Goal: Task Accomplishment & Management: Manage account settings

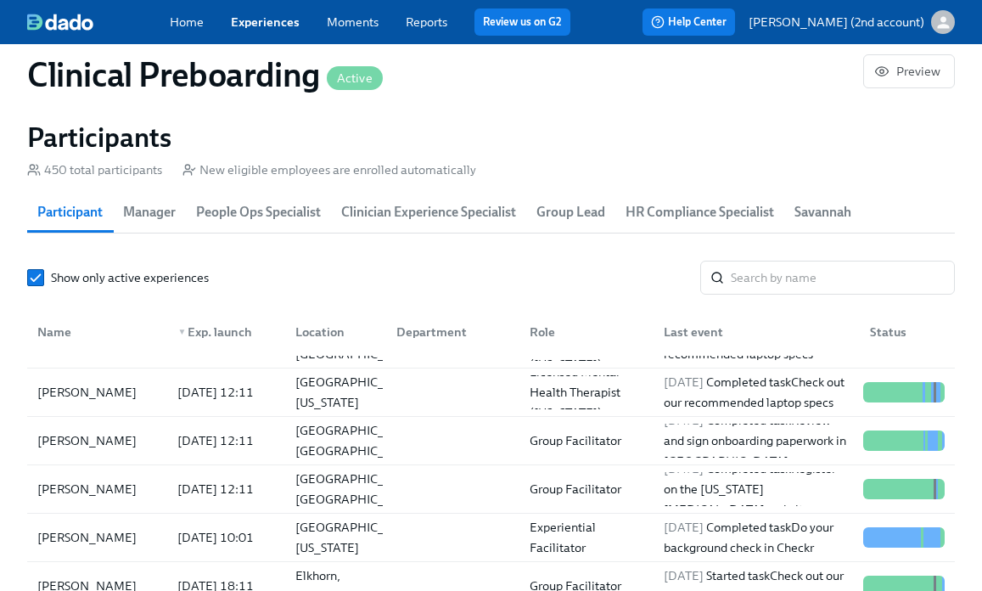
scroll to position [0, 20779]
click at [828, 283] on input "search" at bounding box center [843, 278] width 224 height 34
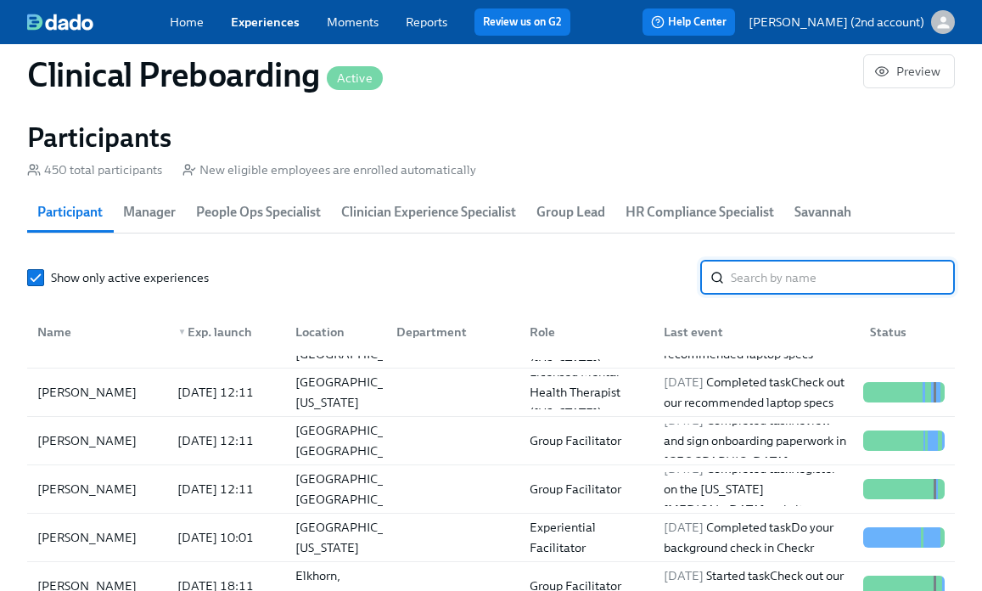
paste input "[PERSON_NAME]"
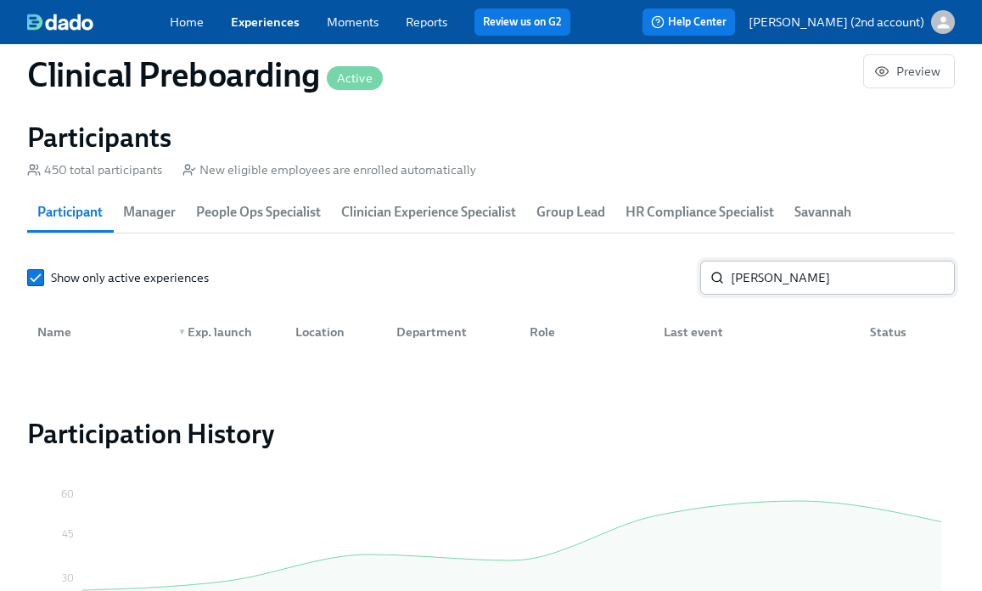
click at [772, 288] on input "[PERSON_NAME]" at bounding box center [843, 278] width 224 height 34
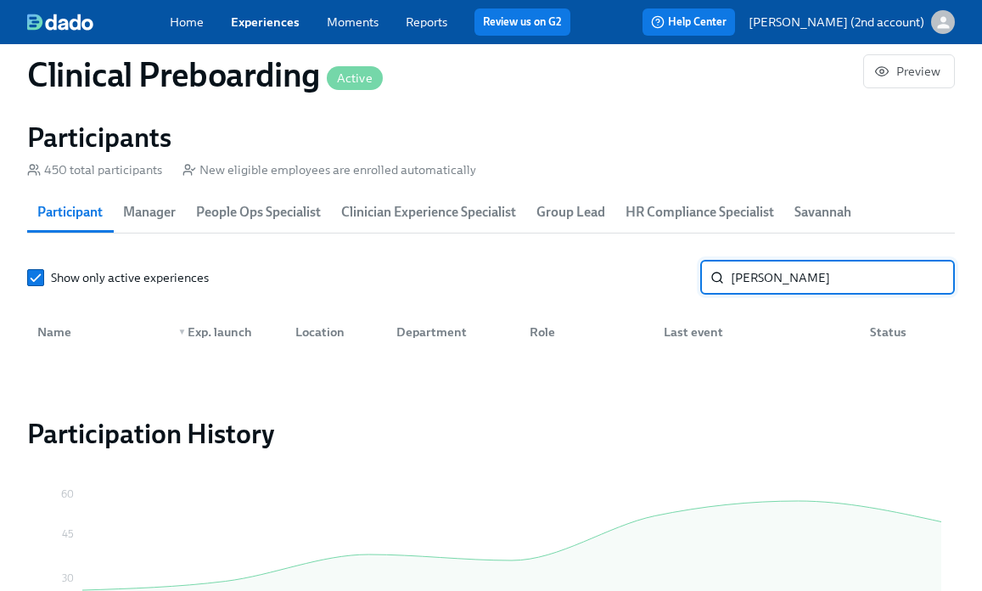
click at [772, 288] on input "[PERSON_NAME]" at bounding box center [843, 278] width 224 height 34
click at [833, 291] on input "[PERSON_NAME]" at bounding box center [843, 278] width 224 height 34
click at [832, 290] on input "[PERSON_NAME]" at bounding box center [843, 278] width 224 height 34
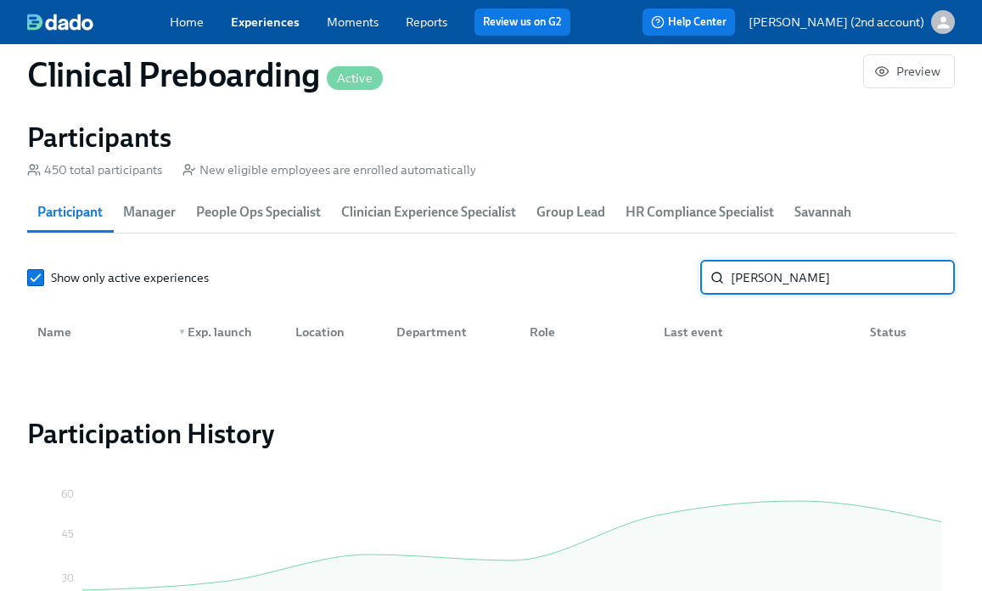
click at [832, 290] on input "[PERSON_NAME]" at bounding box center [843, 278] width 224 height 34
type input "E"
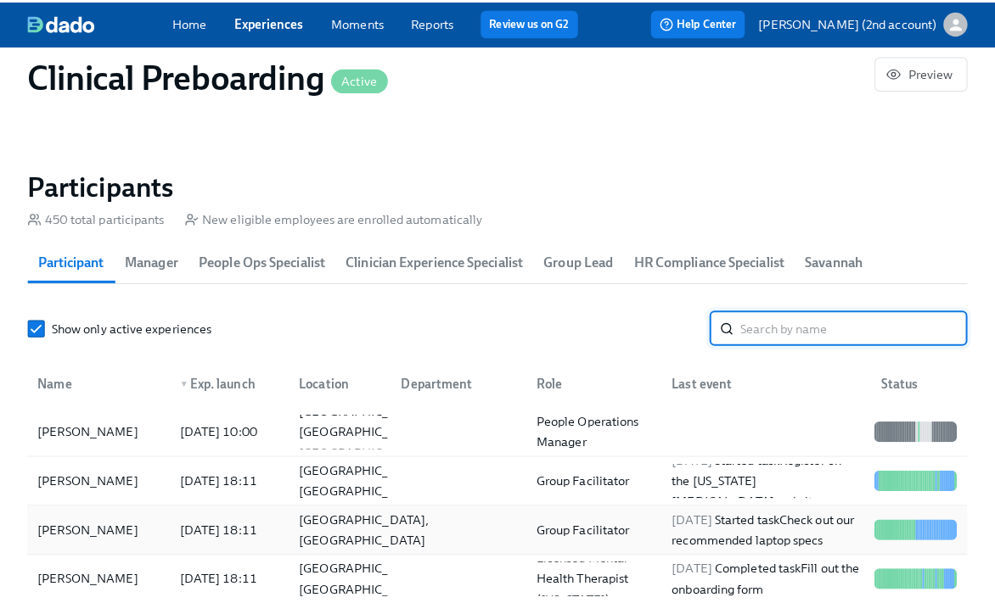
scroll to position [1757, 0]
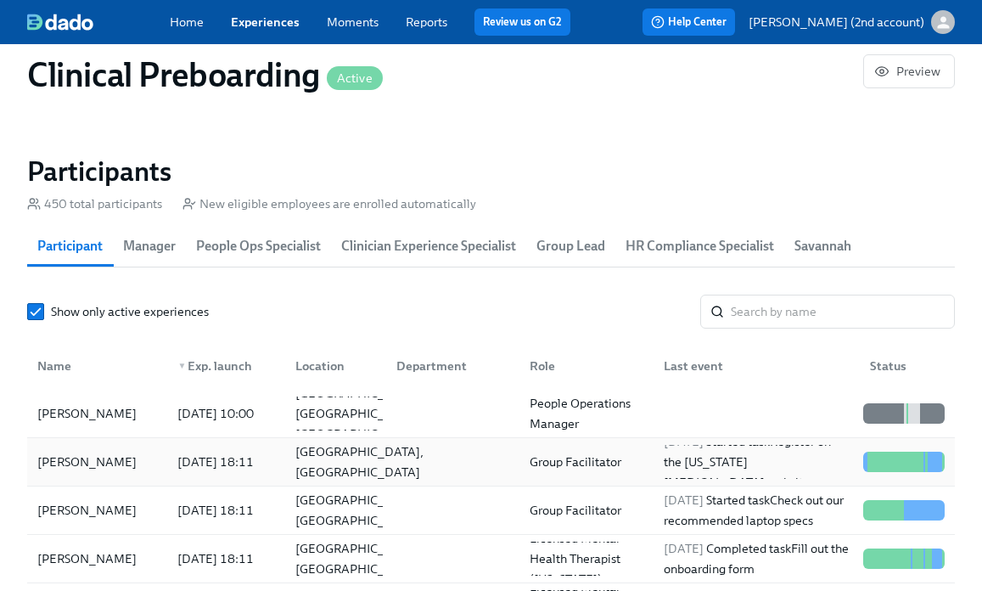
click at [319, 463] on div "[GEOGRAPHIC_DATA], [GEOGRAPHIC_DATA]" at bounding box center [360, 461] width 142 height 41
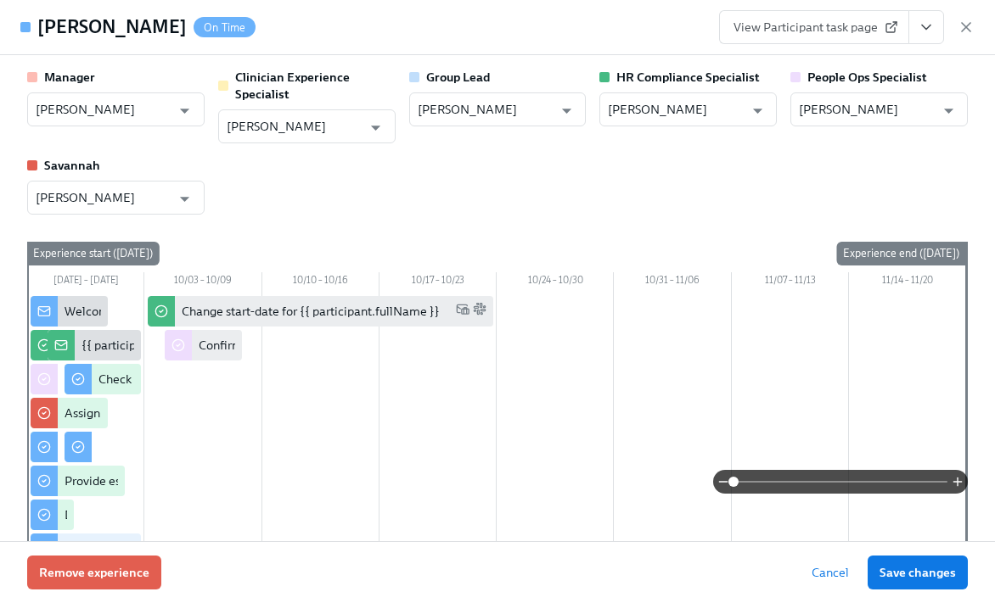
drag, startPoint x: 171, startPoint y: 29, endPoint x: 34, endPoint y: 32, distance: 137.5
click at [34, 32] on div "[PERSON_NAME] On Time" at bounding box center [137, 26] width 235 height 25
copy h4 "[PERSON_NAME]"
click at [847, 109] on input "[PERSON_NAME]" at bounding box center [867, 109] width 136 height 34
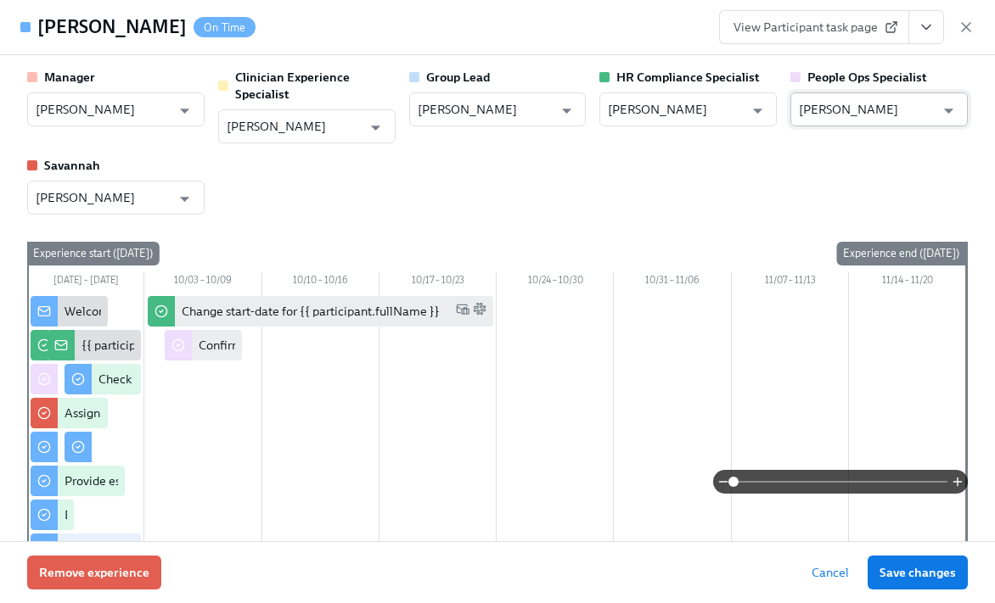
click at [847, 109] on input "[PERSON_NAME]" at bounding box center [867, 109] width 136 height 34
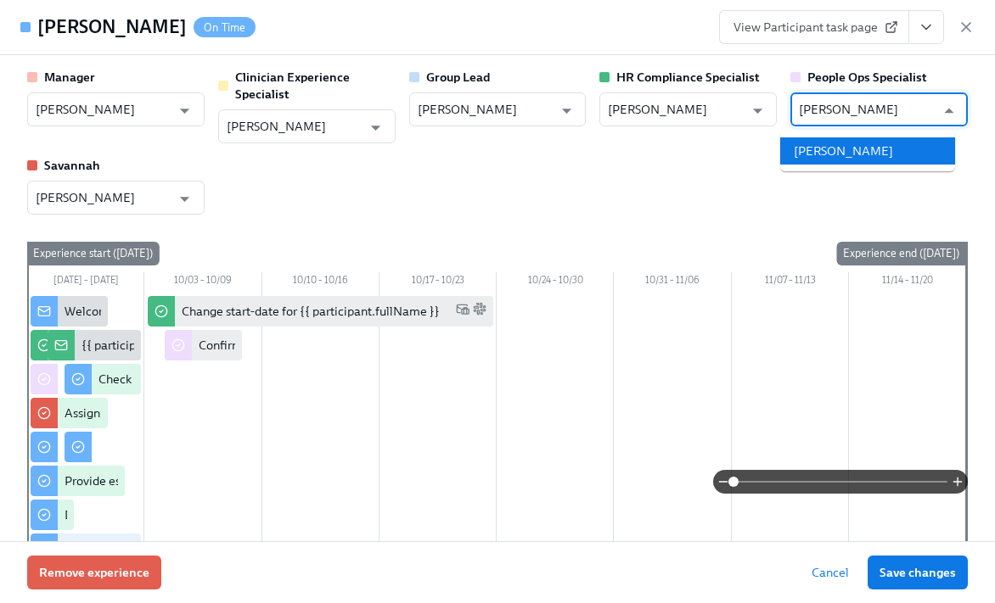
click at [868, 152] on li "[PERSON_NAME]" at bounding box center [867, 150] width 175 height 27
type input "[PERSON_NAME]"
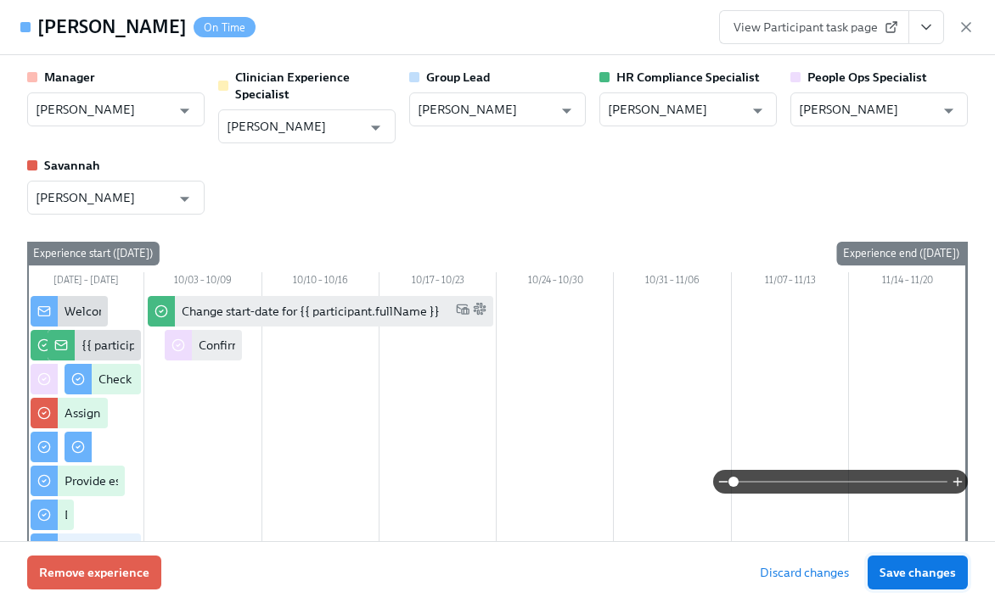
click at [906, 565] on span "Save changes" at bounding box center [917, 572] width 76 height 17
type input "[PERSON_NAME]"
drag, startPoint x: 969, startPoint y: 21, endPoint x: 966, endPoint y: 8, distance: 13.2
click at [968, 22] on icon "button" at bounding box center [965, 27] width 17 height 17
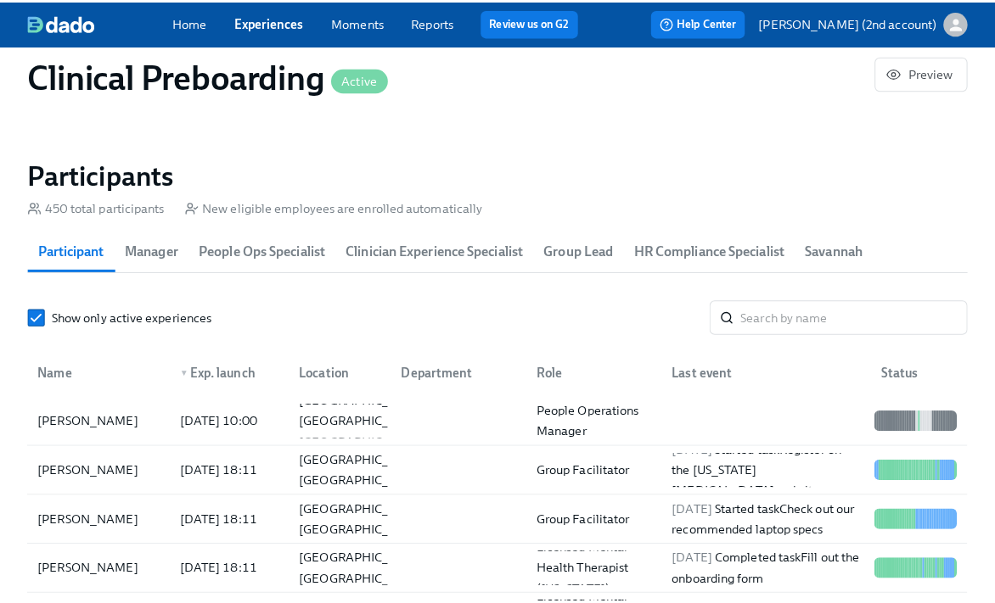
scroll to position [0, 20767]
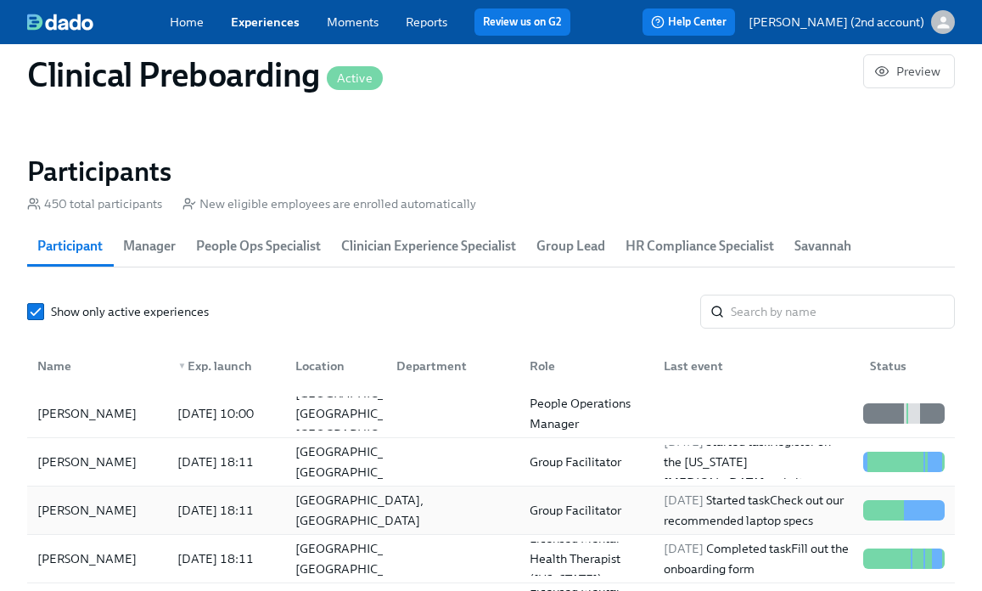
click at [312, 518] on div "[GEOGRAPHIC_DATA], [GEOGRAPHIC_DATA]" at bounding box center [360, 510] width 142 height 41
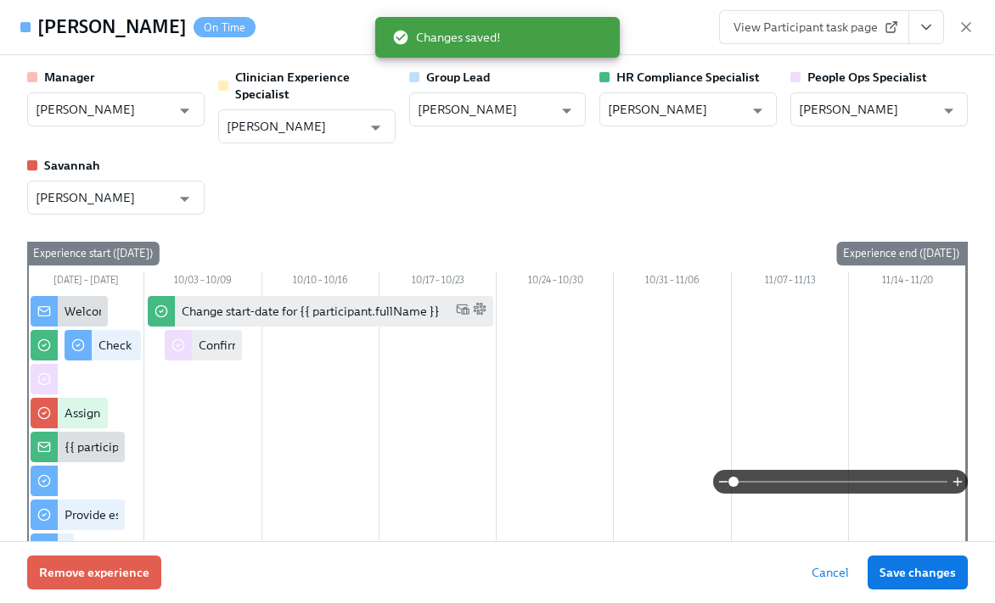
drag, startPoint x: 191, startPoint y: 32, endPoint x: 29, endPoint y: 34, distance: 162.1
click at [29, 34] on div "[PERSON_NAME] On Time" at bounding box center [137, 26] width 235 height 25
copy div "[PERSON_NAME]"
click at [958, 44] on div "[PERSON_NAME] On Time View Participant task page" at bounding box center [497, 27] width 995 height 55
click at [961, 33] on icon "button" at bounding box center [965, 27] width 17 height 17
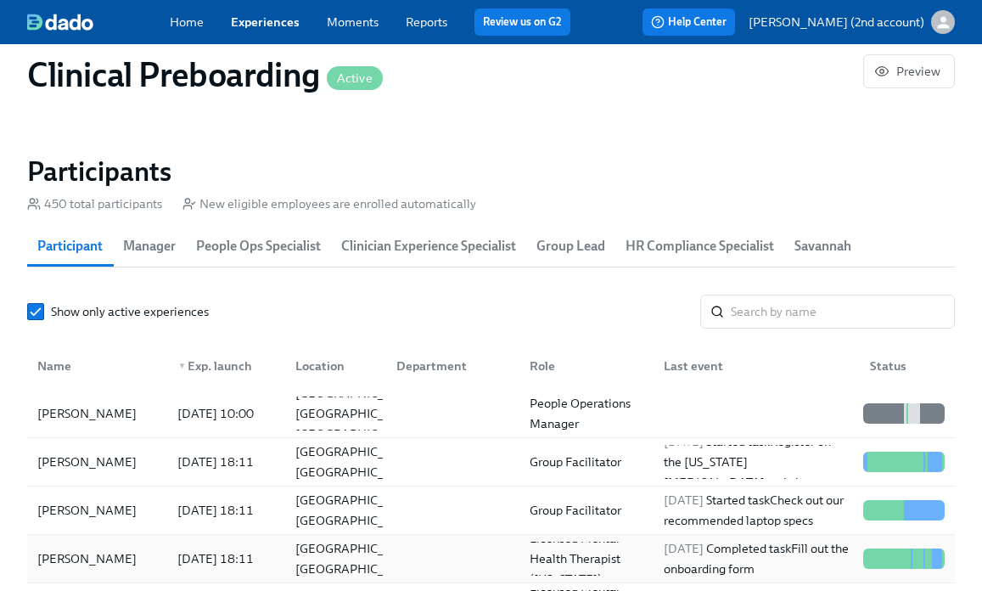
click at [95, 553] on div "[PERSON_NAME]" at bounding box center [97, 558] width 133 height 34
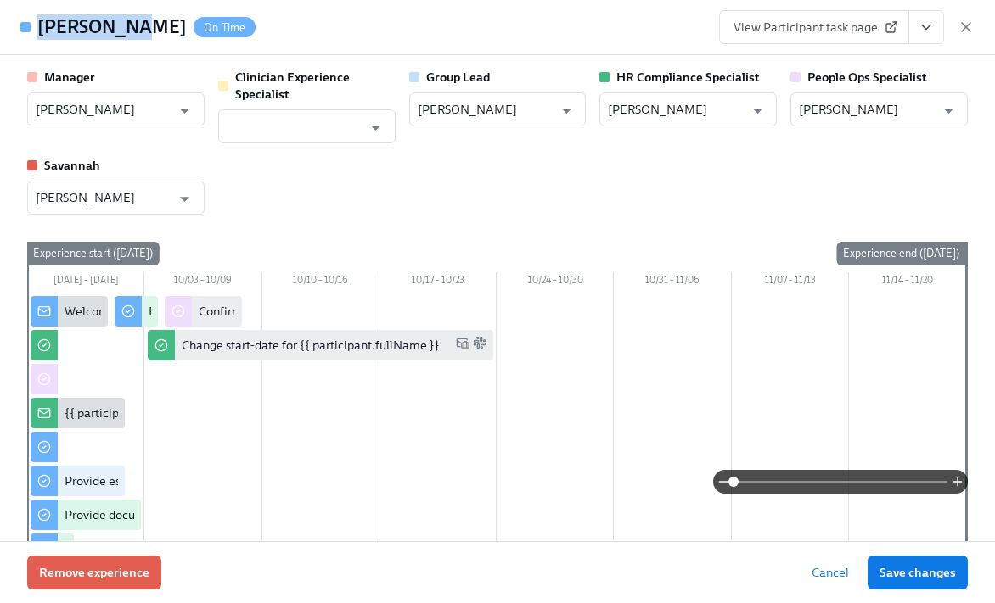
drag, startPoint x: 129, startPoint y: 32, endPoint x: 44, endPoint y: 31, distance: 84.9
click at [44, 31] on h4 "[PERSON_NAME]" at bounding box center [111, 26] width 149 height 25
copy h4 "[PERSON_NAME]"
click at [841, 105] on input "[PERSON_NAME]" at bounding box center [867, 109] width 136 height 34
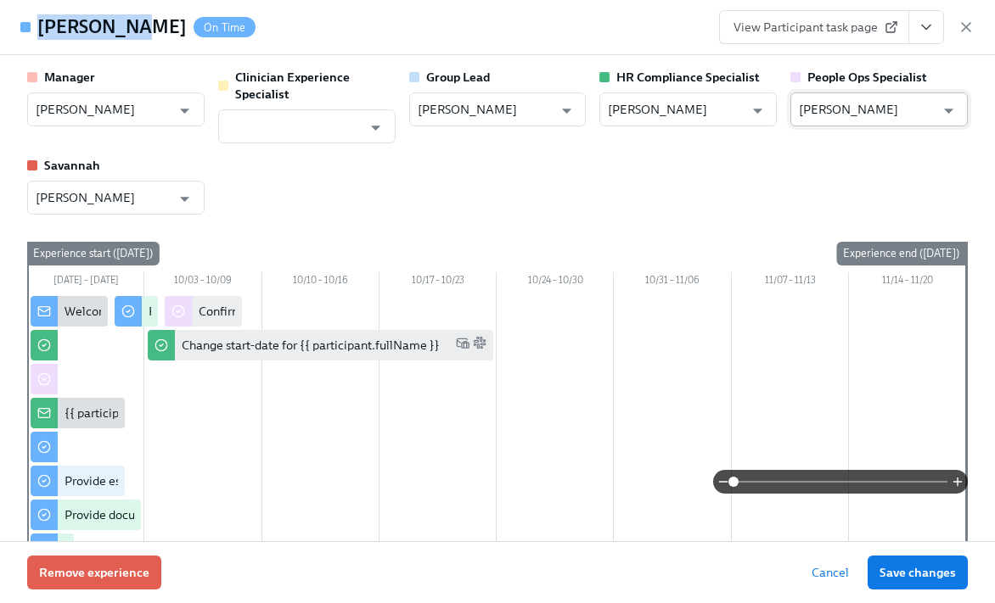
click at [841, 105] on input "[PERSON_NAME]" at bounding box center [867, 109] width 136 height 34
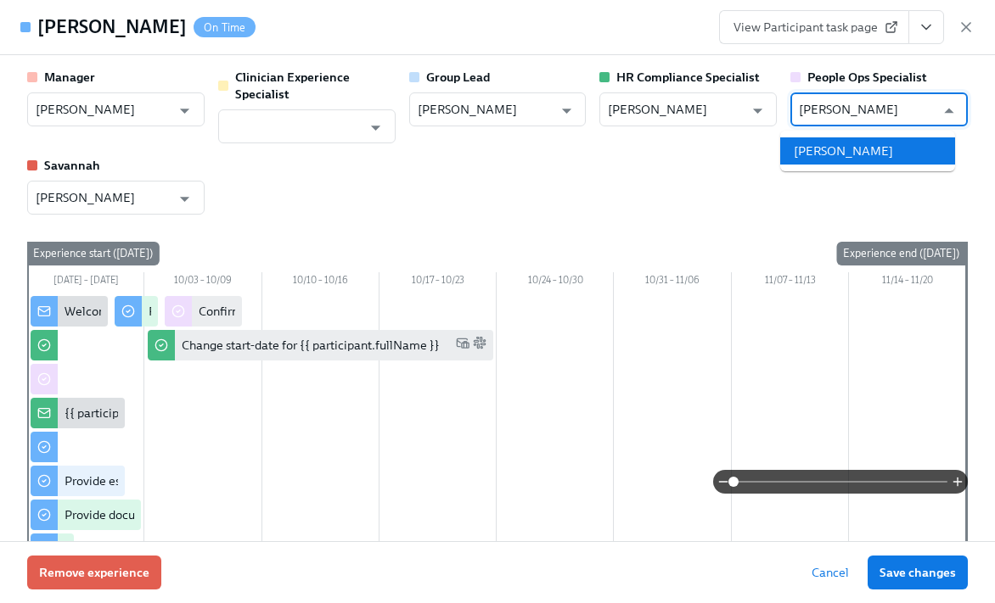
click at [880, 147] on li "[PERSON_NAME]" at bounding box center [867, 150] width 175 height 27
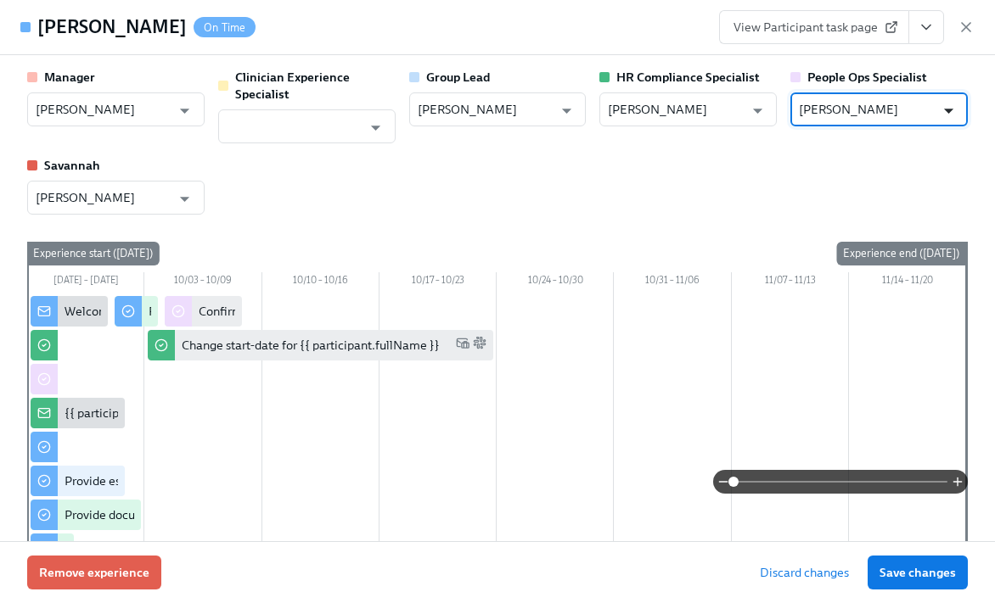
type input "[PERSON_NAME]"
click at [895, 573] on span "Save changes" at bounding box center [917, 572] width 76 height 17
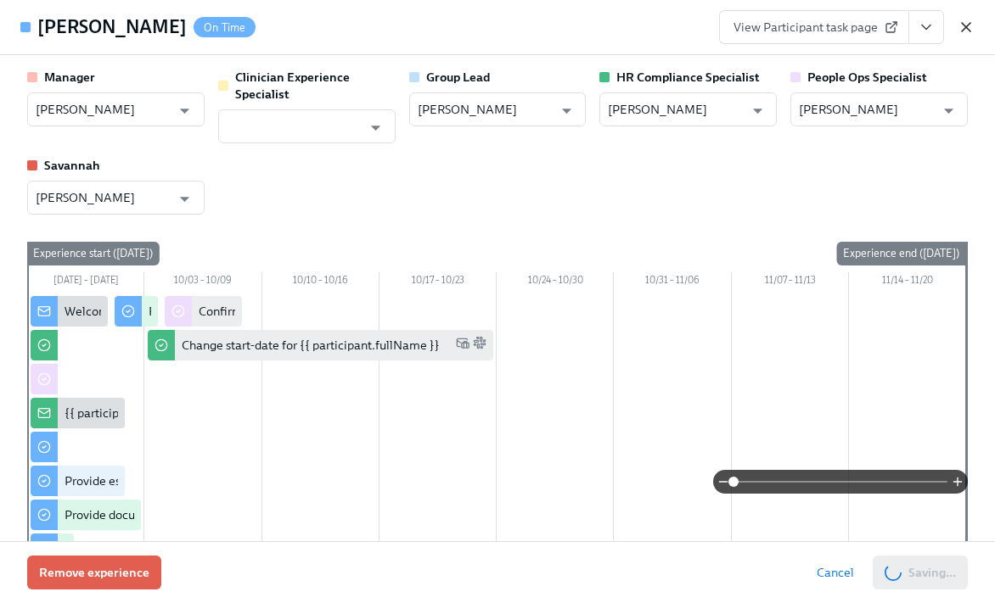
type input "[PERSON_NAME]"
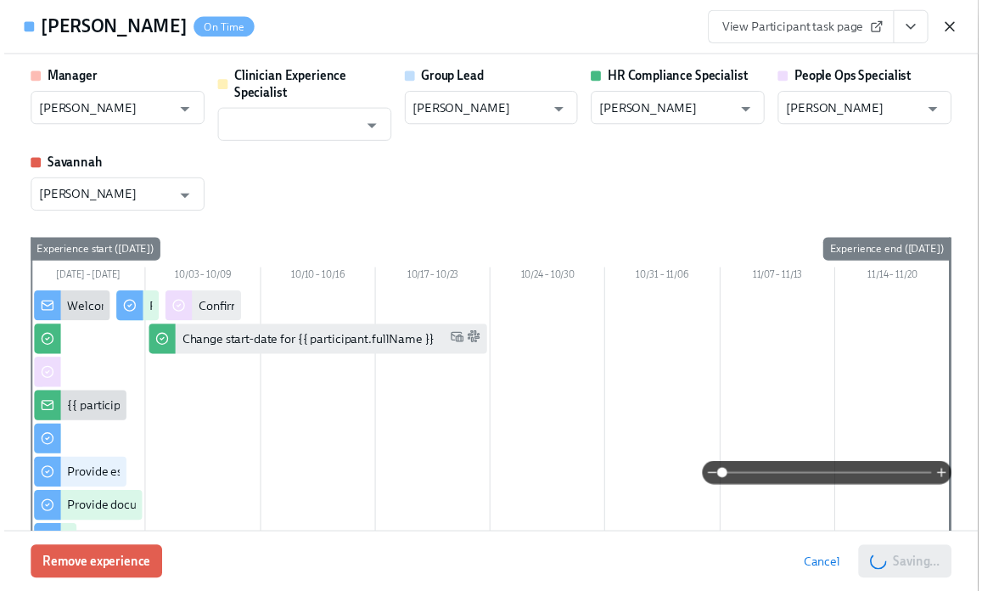
scroll to position [0, 20779]
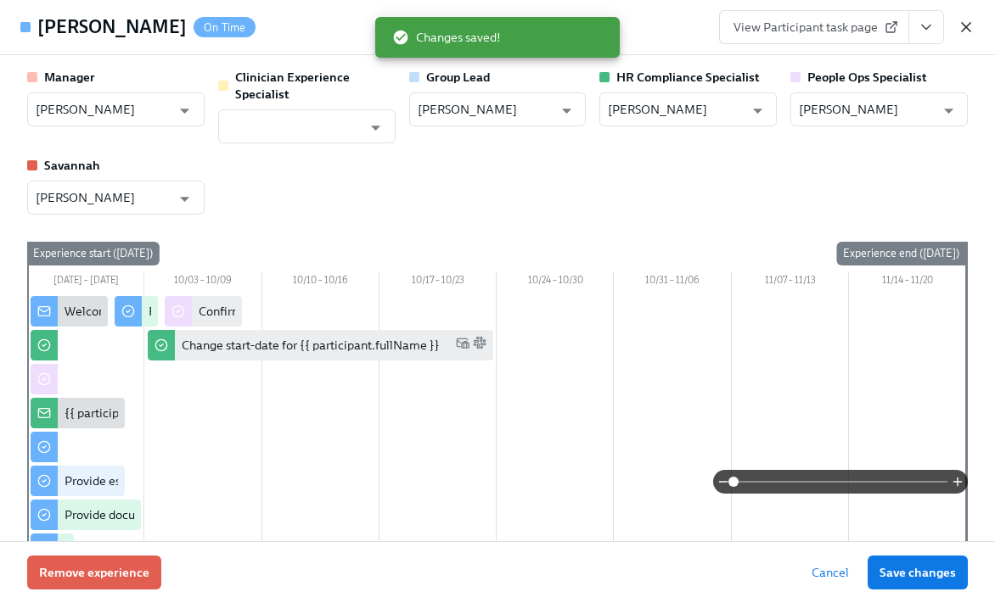
click at [970, 31] on icon "button" at bounding box center [965, 27] width 17 height 17
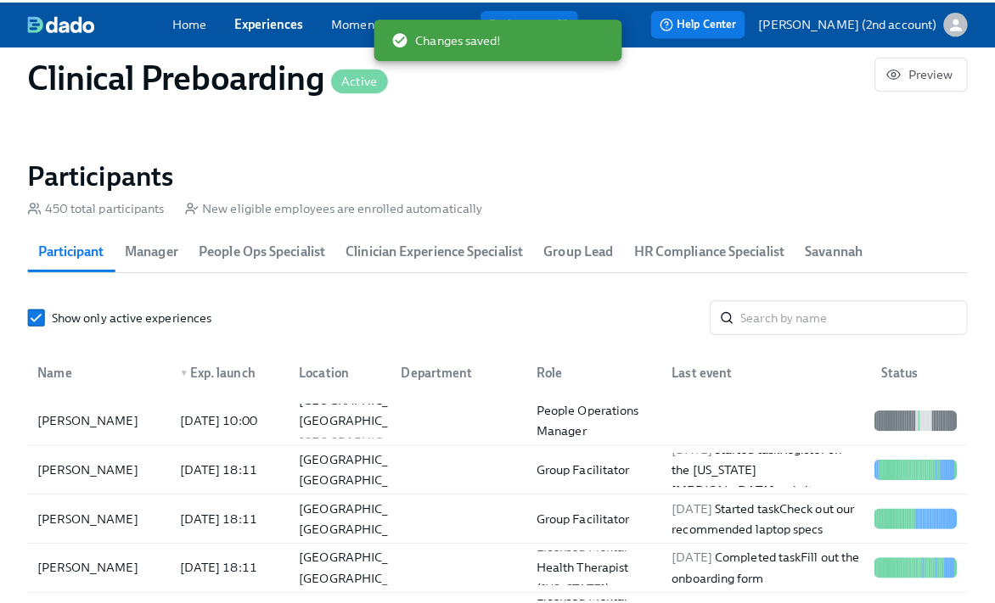
scroll to position [0, 20767]
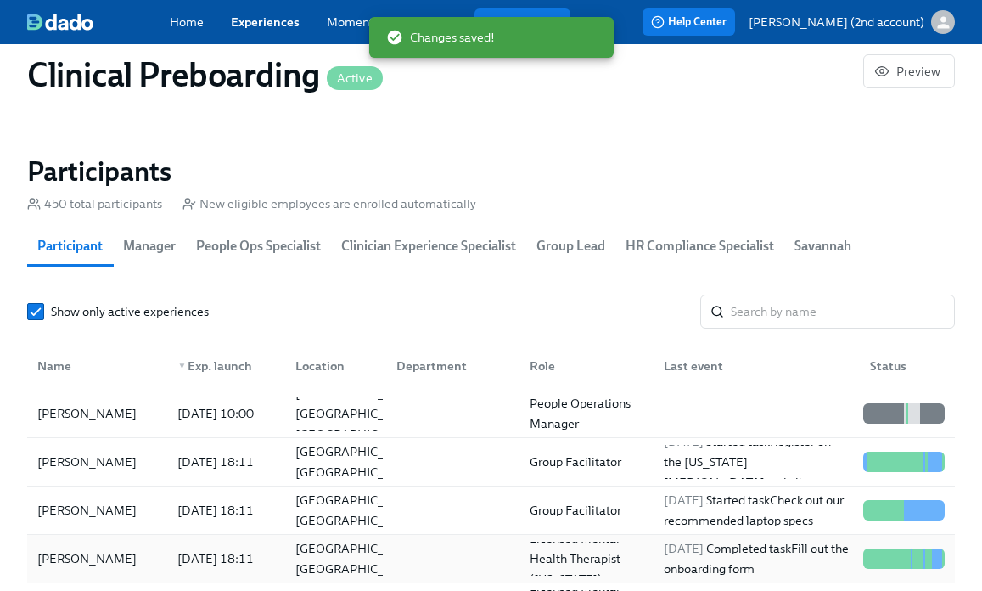
click at [127, 541] on div "[PERSON_NAME]" at bounding box center [97, 558] width 133 height 34
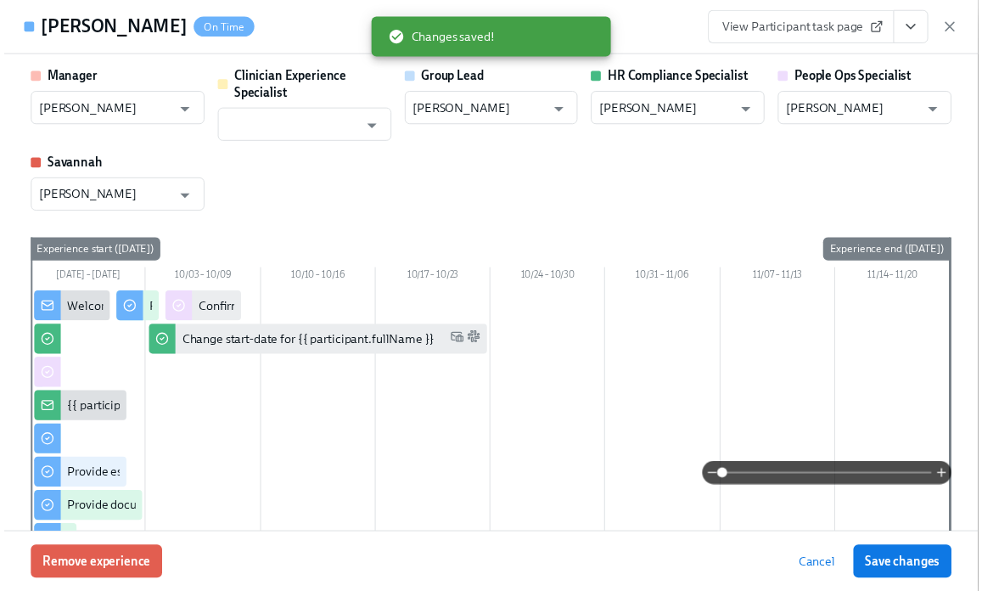
scroll to position [0, 20779]
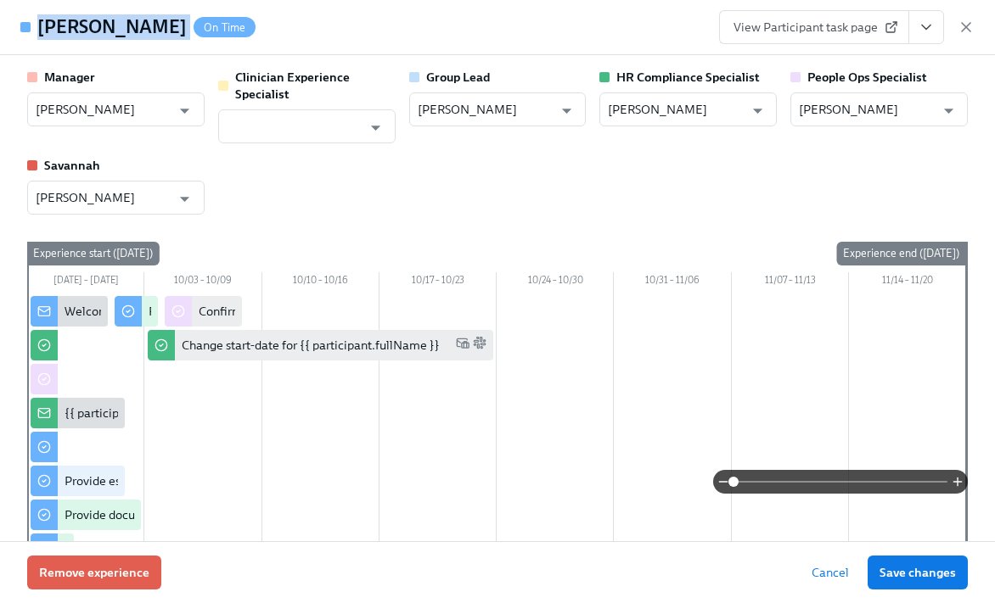
drag, startPoint x: 137, startPoint y: 29, endPoint x: 36, endPoint y: 30, distance: 100.1
click at [37, 30] on div "[PERSON_NAME] On Time" at bounding box center [146, 26] width 218 height 25
copy h4 "[PERSON_NAME]"
click at [981, 27] on div "[PERSON_NAME] On Time View Participant task page" at bounding box center [497, 27] width 995 height 55
click at [969, 27] on icon "button" at bounding box center [965, 27] width 17 height 17
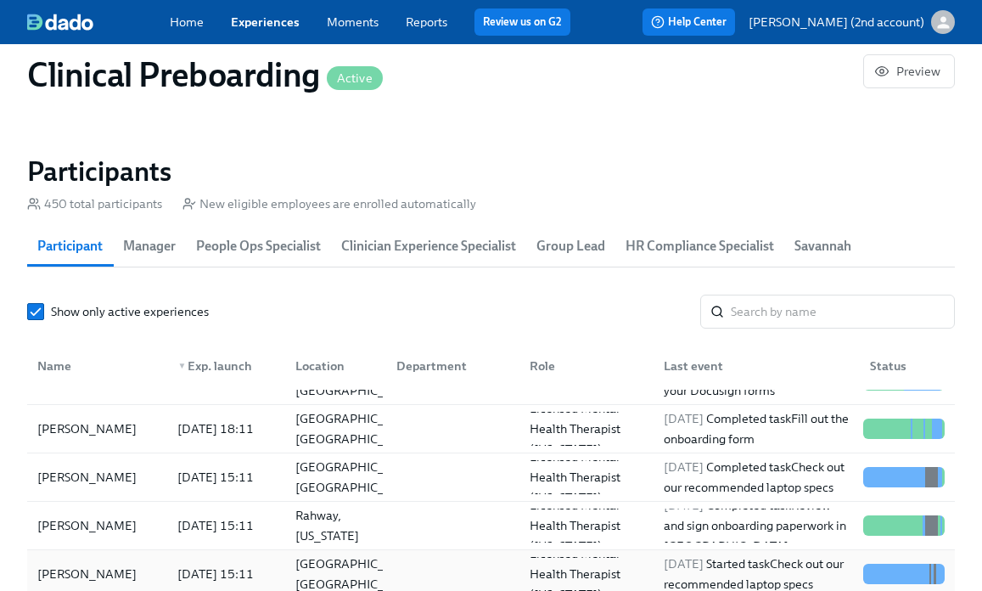
scroll to position [0, 20767]
click at [101, 483] on div "[PERSON_NAME]" at bounding box center [87, 477] width 113 height 20
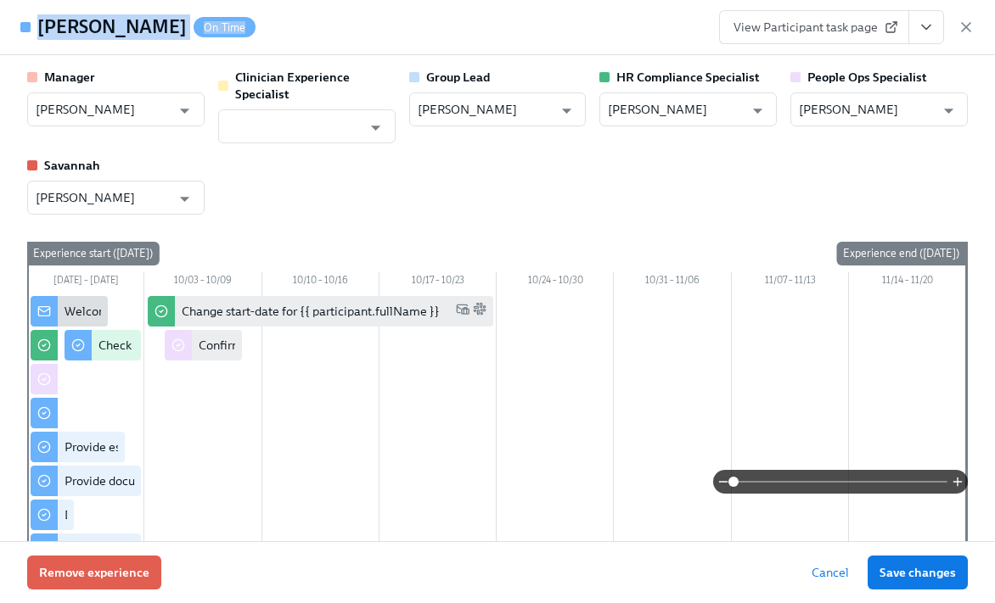
drag, startPoint x: 207, startPoint y: 35, endPoint x: 42, endPoint y: 31, distance: 165.5
click at [42, 31] on div "[PERSON_NAME] On Time" at bounding box center [146, 26] width 218 height 25
copy div "[PERSON_NAME] On Time"
click at [965, 23] on icon "button" at bounding box center [965, 27] width 17 height 17
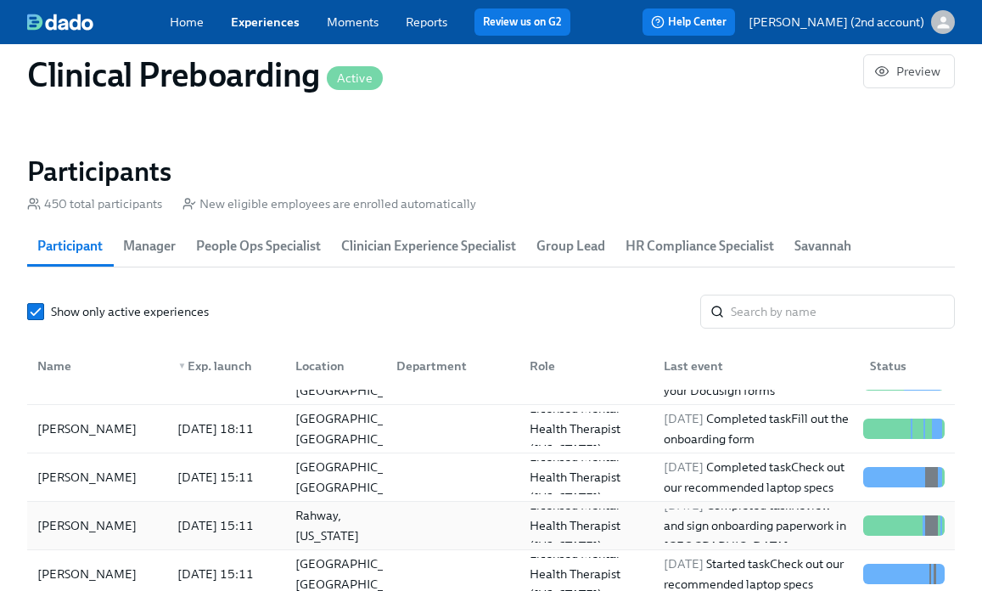
click at [121, 527] on div "[PERSON_NAME]" at bounding box center [87, 525] width 113 height 20
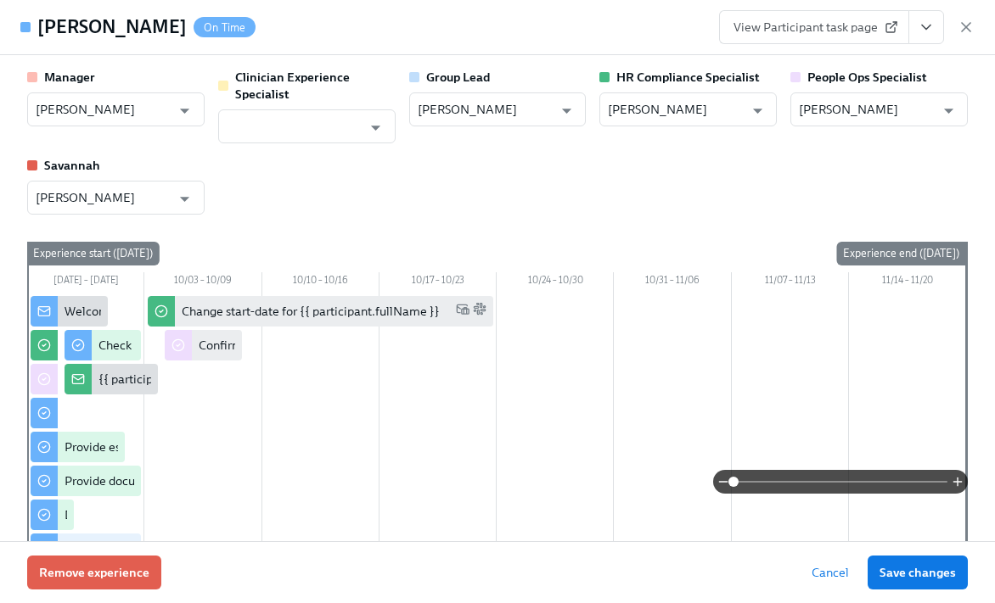
drag, startPoint x: 159, startPoint y: 30, endPoint x: 37, endPoint y: 31, distance: 121.4
click at [37, 31] on div "[PERSON_NAME] On Time" at bounding box center [146, 26] width 218 height 25
click at [958, 31] on icon "button" at bounding box center [965, 27] width 17 height 17
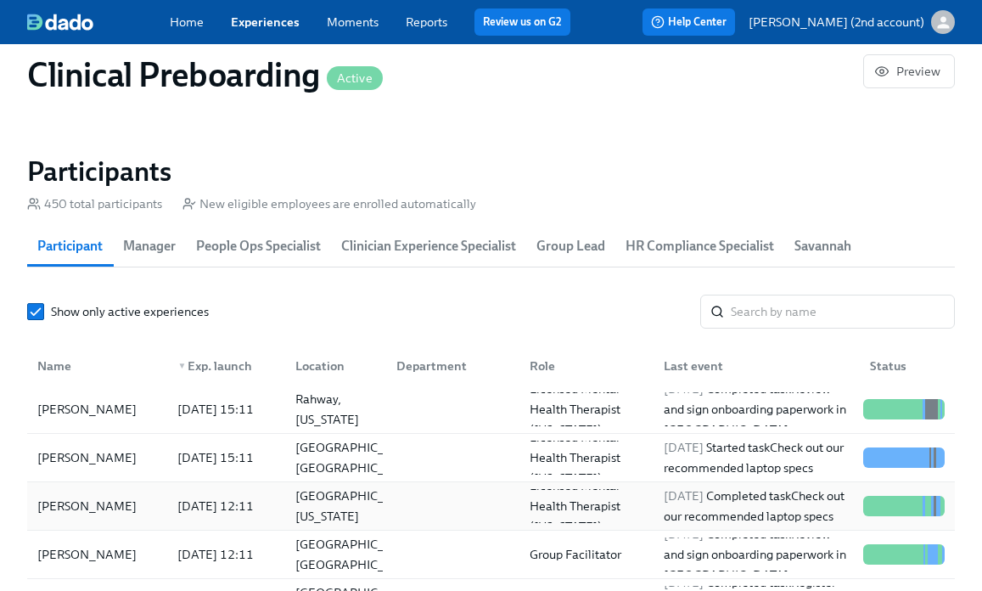
scroll to position [247, 0]
click at [105, 515] on div "[PERSON_NAME]" at bounding box center [87, 505] width 113 height 20
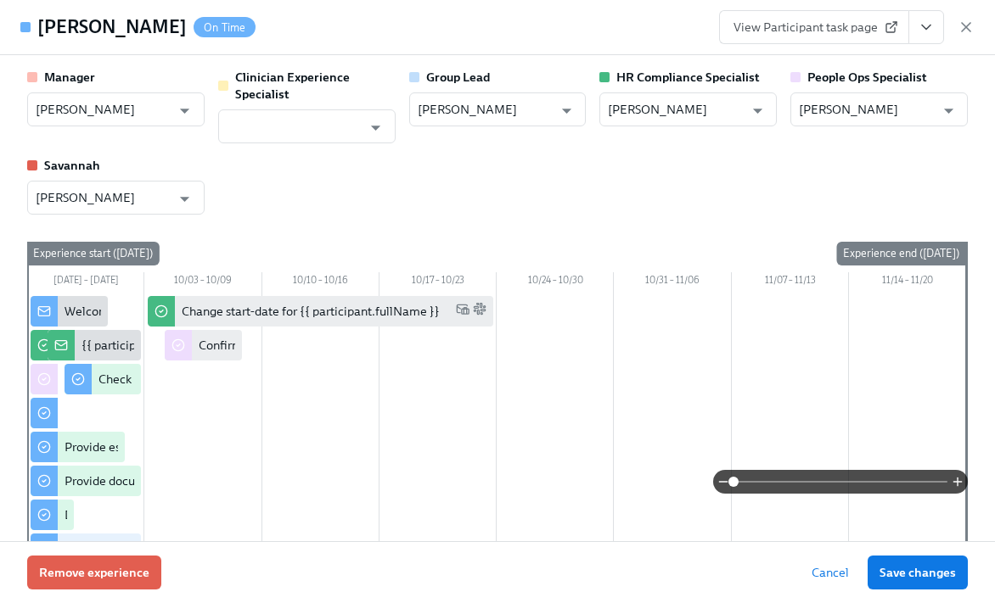
click at [977, 23] on div "[PERSON_NAME] On Time View Participant task page" at bounding box center [497, 27] width 995 height 55
drag, startPoint x: 967, startPoint y: 26, endPoint x: 104, endPoint y: 517, distance: 991.9
click at [967, 27] on icon "button" at bounding box center [965, 27] width 17 height 17
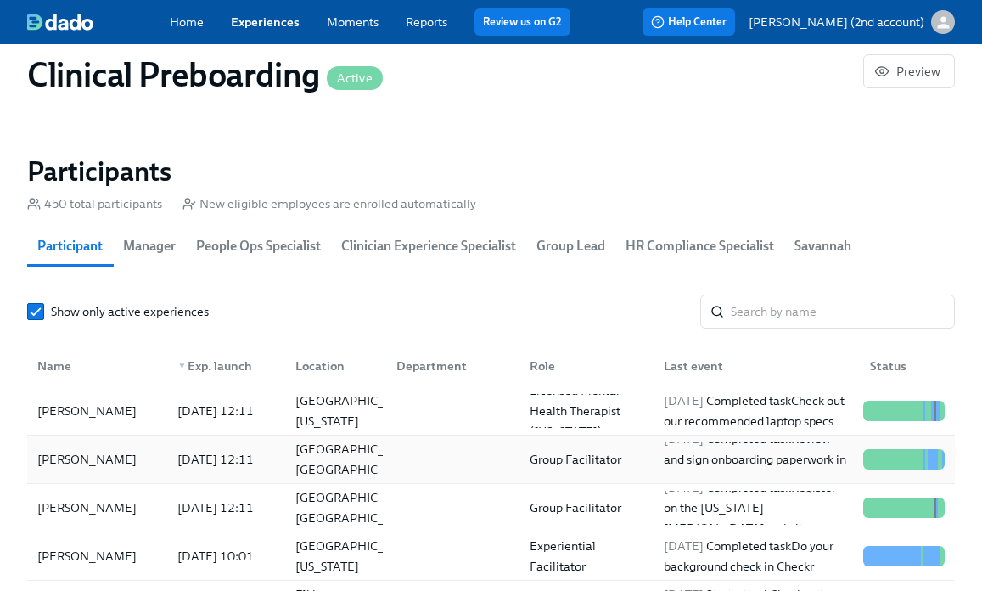
scroll to position [369, 0]
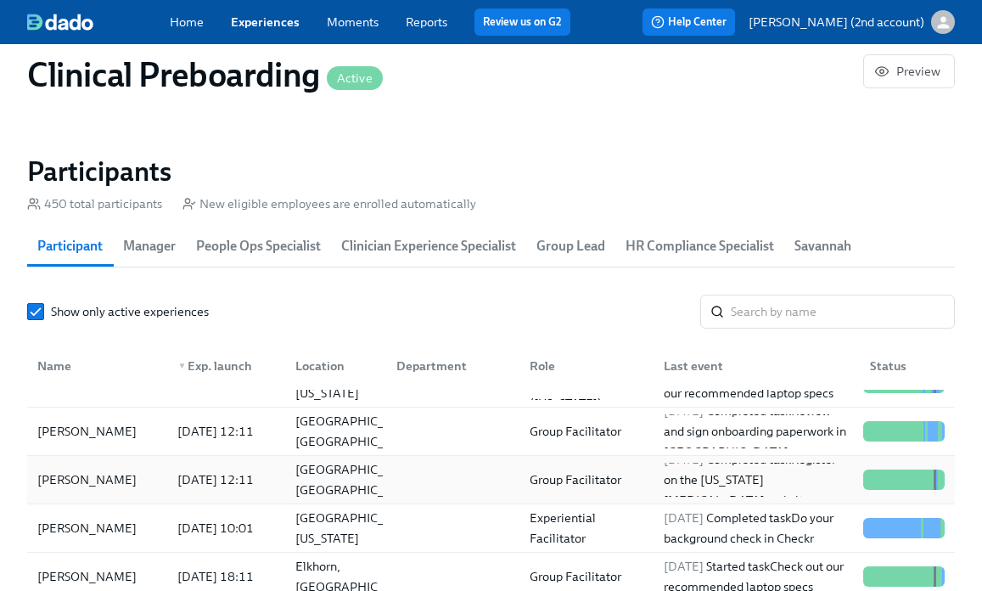
click at [117, 496] on div "[PERSON_NAME]" at bounding box center [97, 479] width 133 height 34
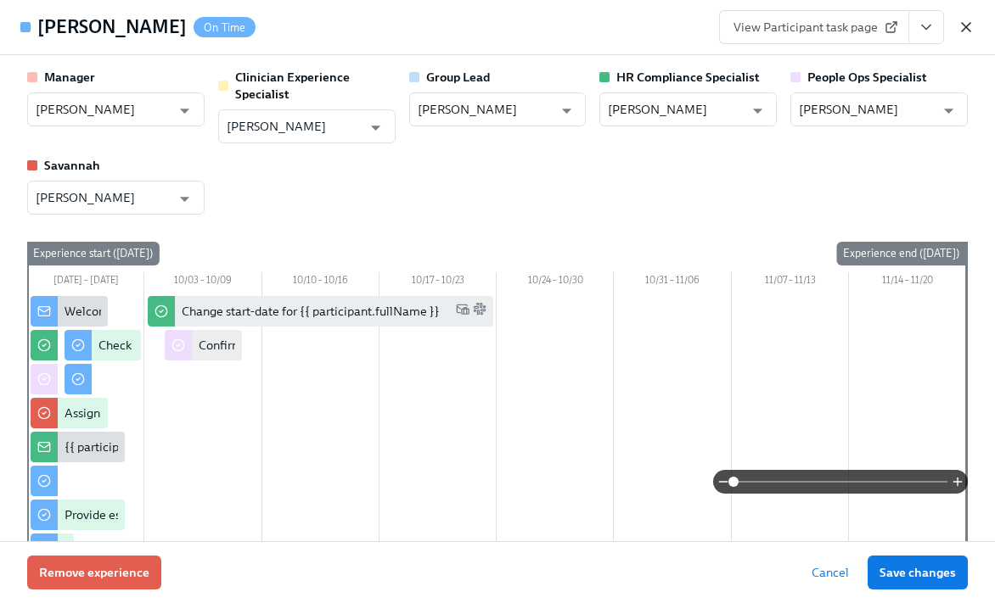
click at [970, 30] on icon "button" at bounding box center [965, 27] width 17 height 17
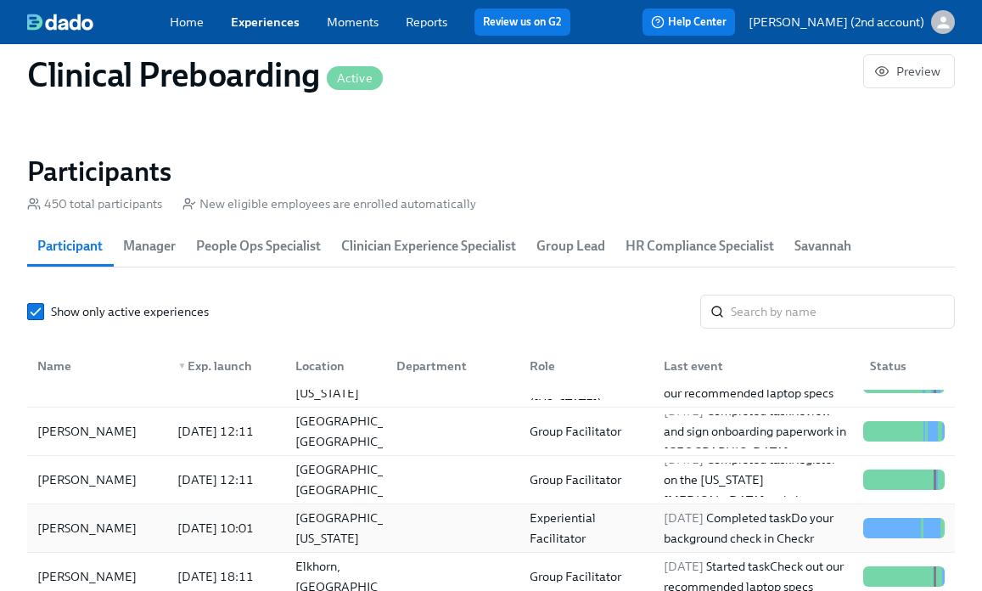
click at [116, 514] on div "[PERSON_NAME] [DATE] 10:01 [GEOGRAPHIC_DATA], [US_STATE] Experiential Facilitat…" at bounding box center [491, 528] width 928 height 48
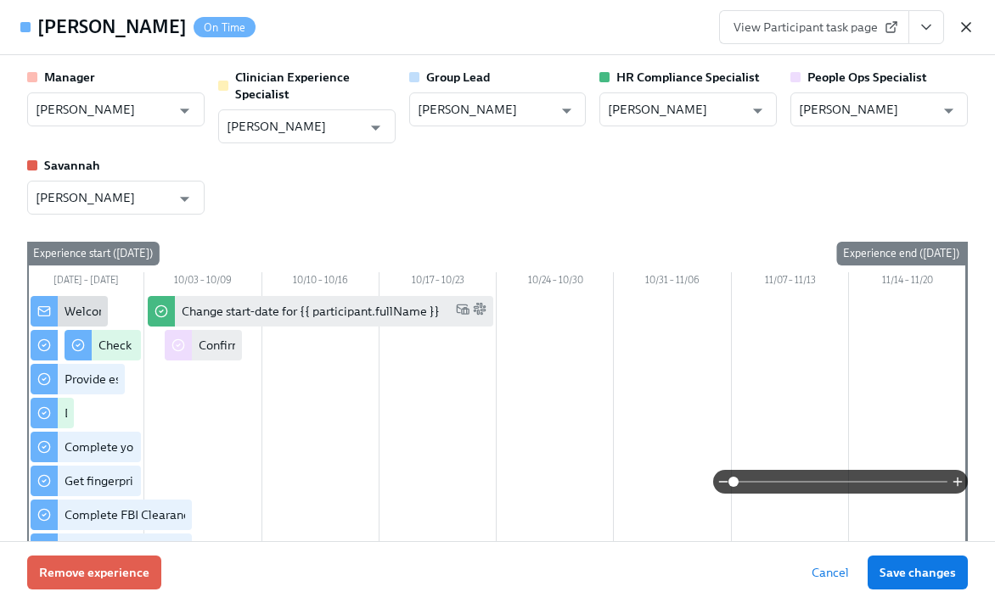
click at [965, 30] on icon "button" at bounding box center [965, 27] width 17 height 17
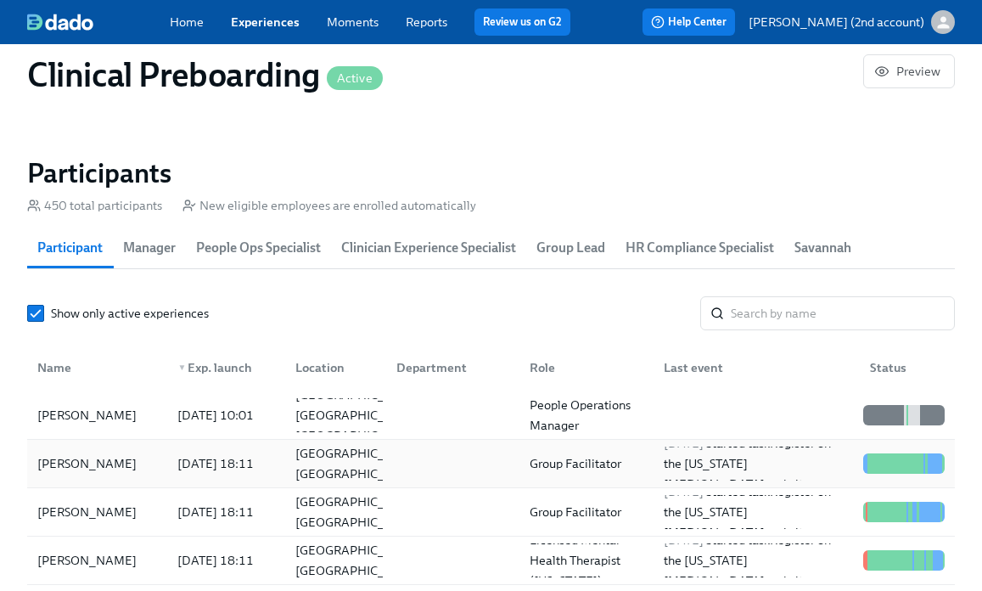
scroll to position [1772, 0]
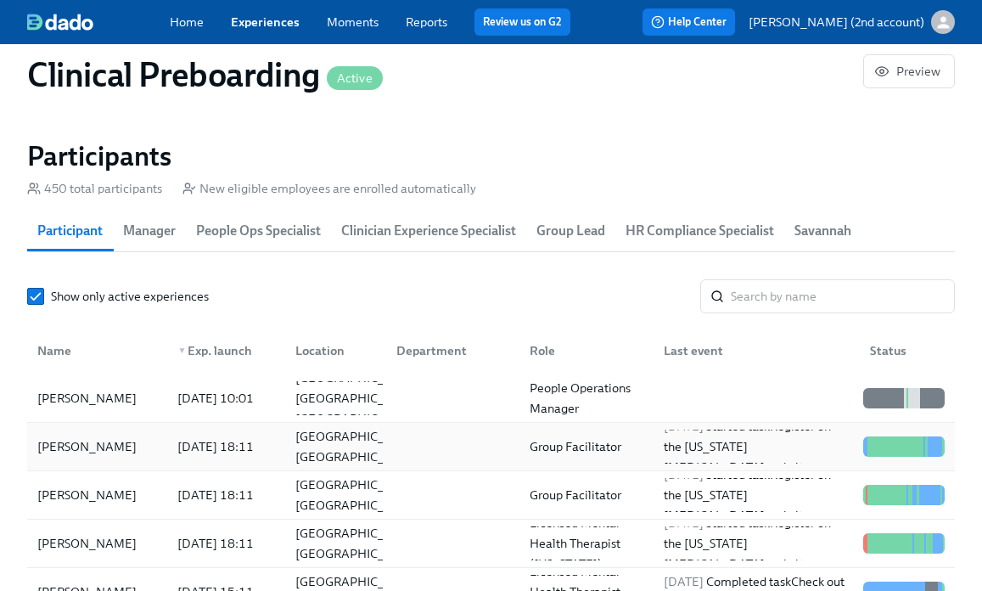
click at [186, 457] on div "[DATE] 18:11" at bounding box center [216, 446] width 90 height 20
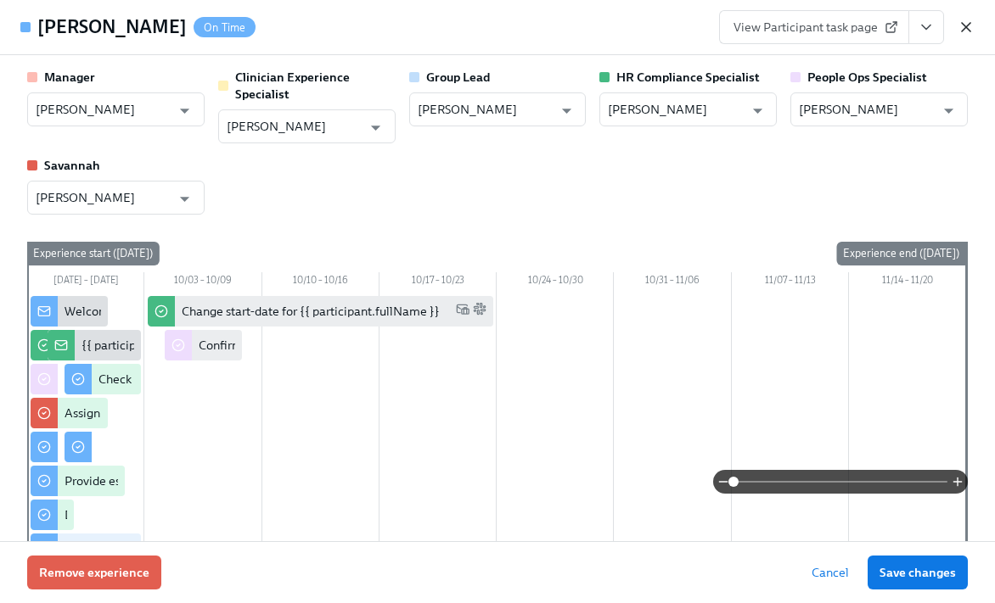
click at [961, 34] on icon "button" at bounding box center [965, 27] width 17 height 17
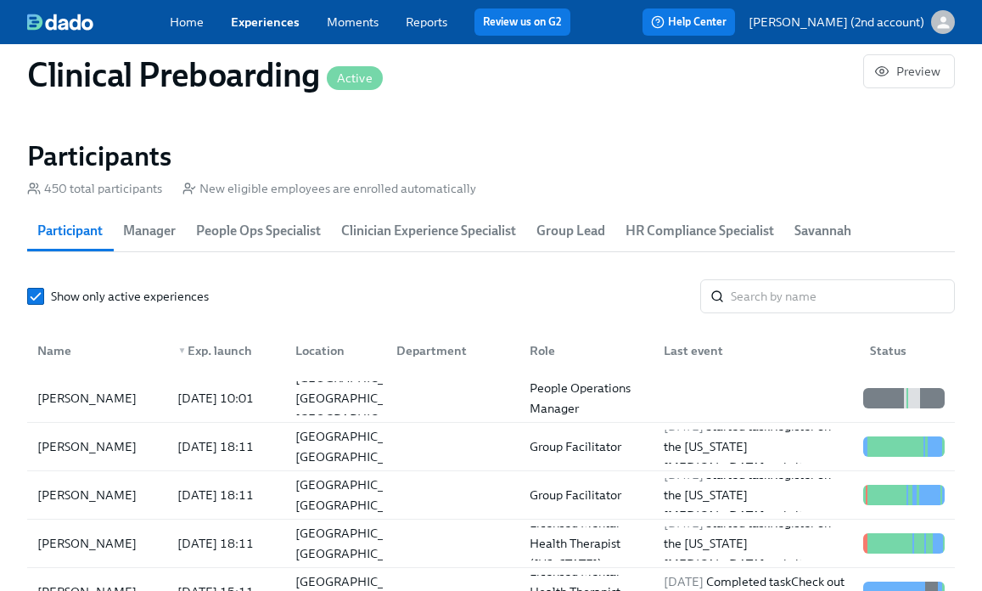
scroll to position [0, 20779]
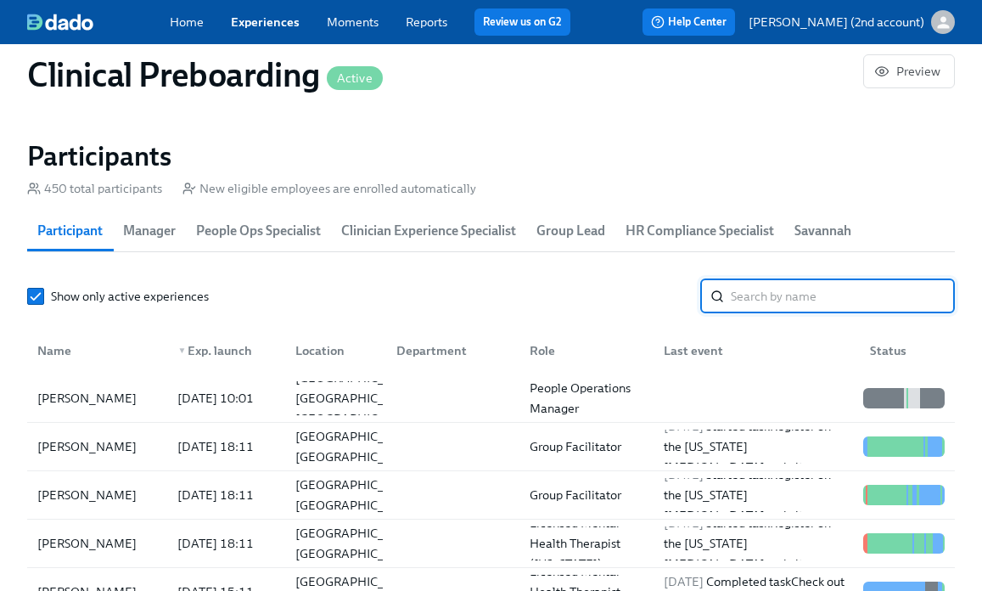
click at [807, 299] on input "search" at bounding box center [843, 296] width 224 height 34
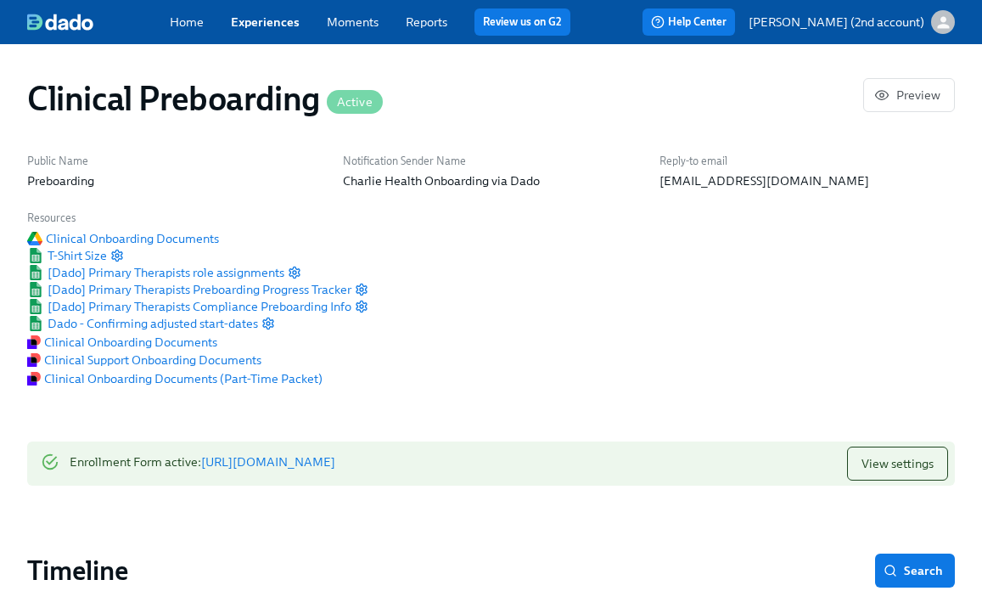
type input "[PERSON_NAME]"
click at [426, 25] on link "Reports" at bounding box center [427, 21] width 42 height 15
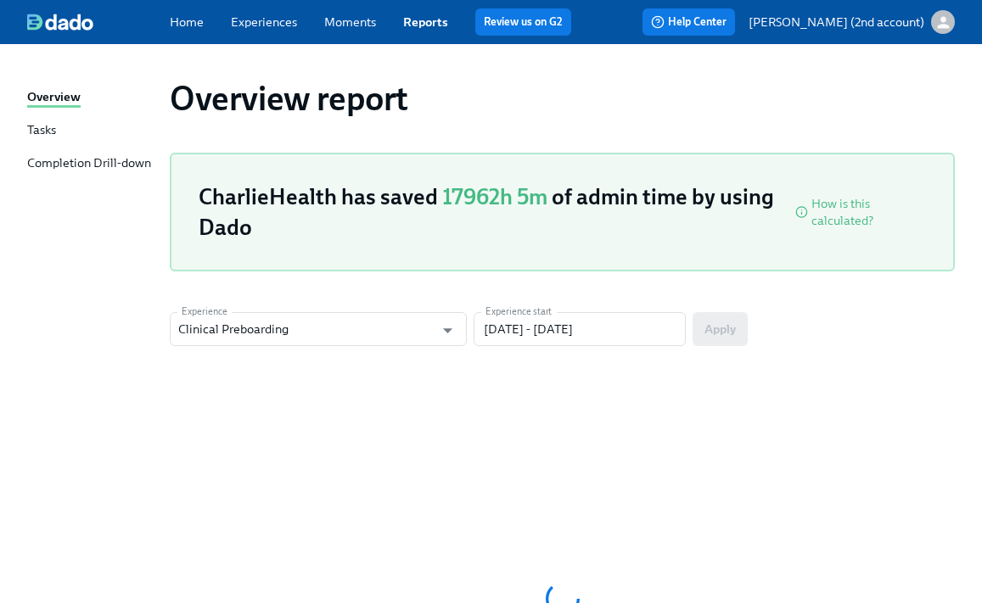
click at [343, 17] on link "Moments" at bounding box center [350, 21] width 52 height 15
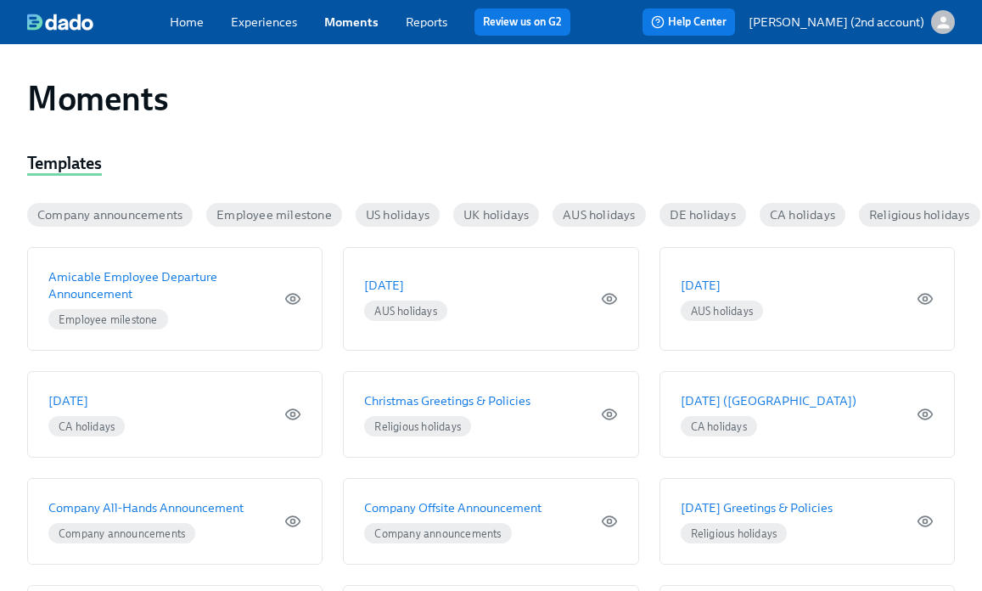
click at [255, 18] on link "Experiences" at bounding box center [264, 21] width 66 height 15
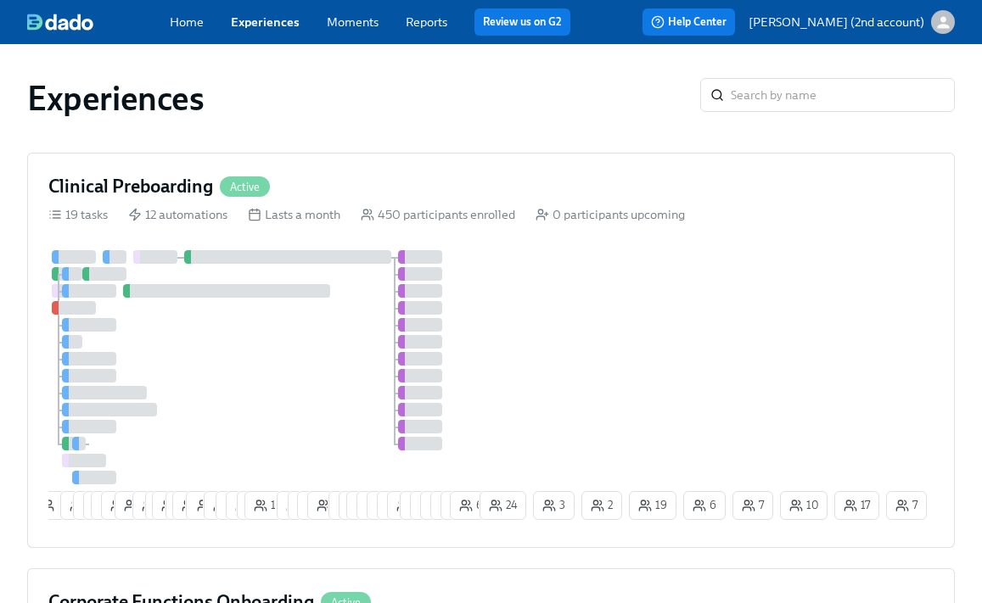
click at [188, 20] on link "Home" at bounding box center [187, 21] width 34 height 15
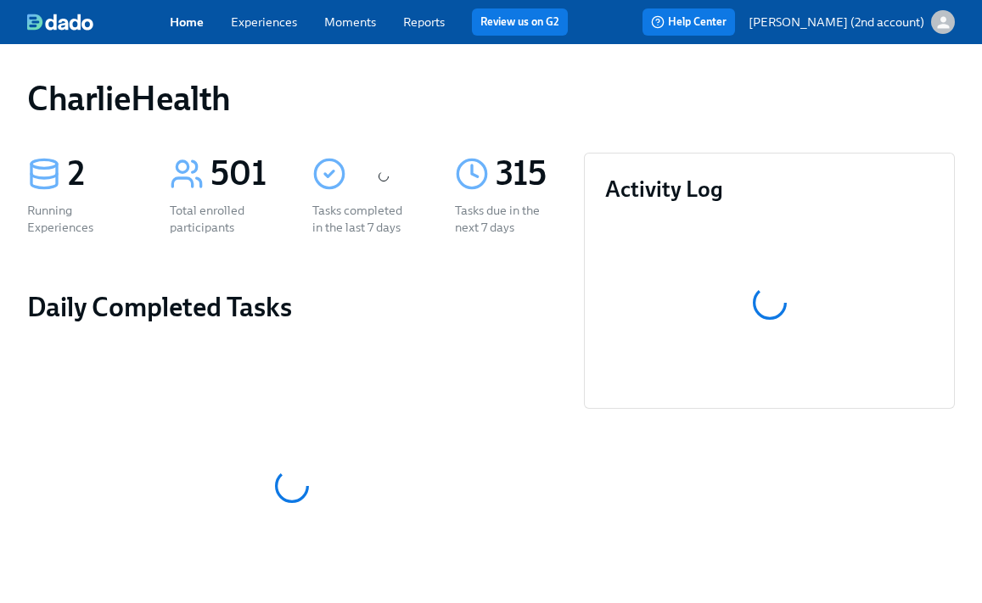
click at [216, 185] on div "501" at bounding box center [240, 174] width 61 height 42
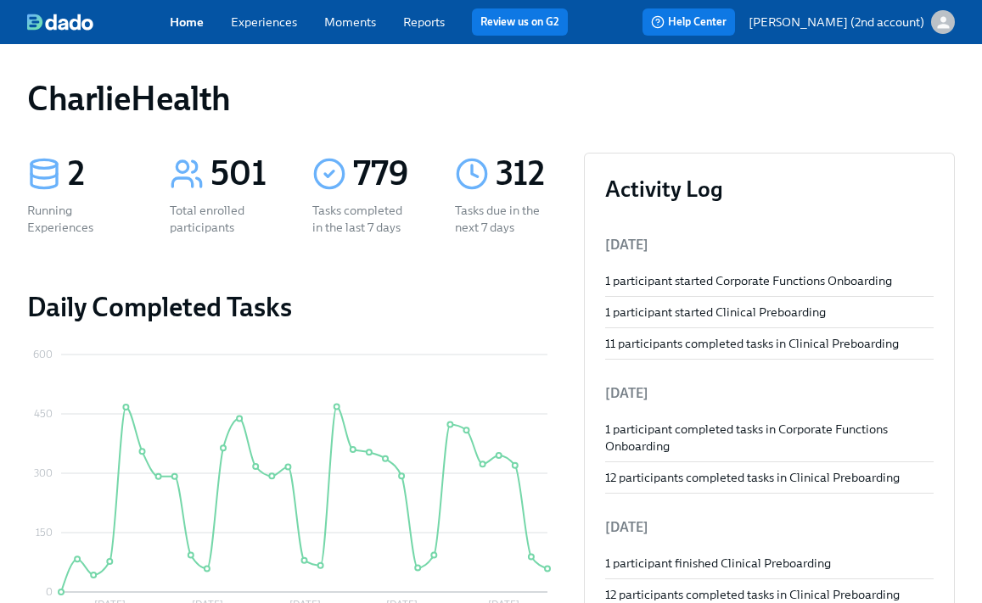
click at [282, 8] on div "Home Experiences Moments Reports Review us on G2 Help Center [PERSON_NAME] (2nd…" at bounding box center [491, 22] width 982 height 44
click at [280, 26] on link "Experiences" at bounding box center [264, 21] width 66 height 15
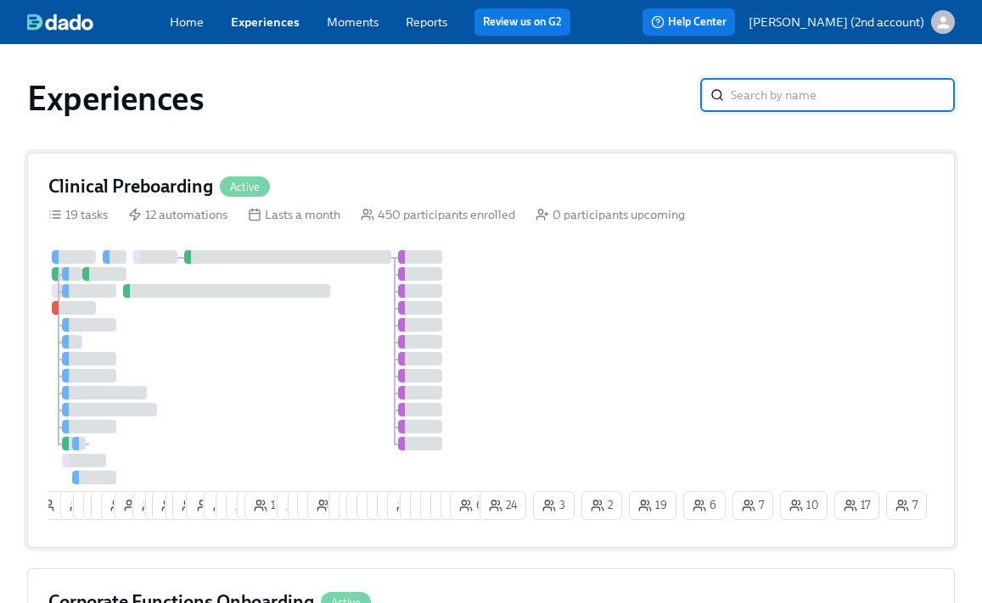
click at [559, 350] on div "1 10 6 9 10 19 2 11 2 16 2 18 1 12 6 6 3 14 8 1 6 8 4 2 23 21 13 11 12 3 3 4 7 …" at bounding box center [490, 388] width 885 height 277
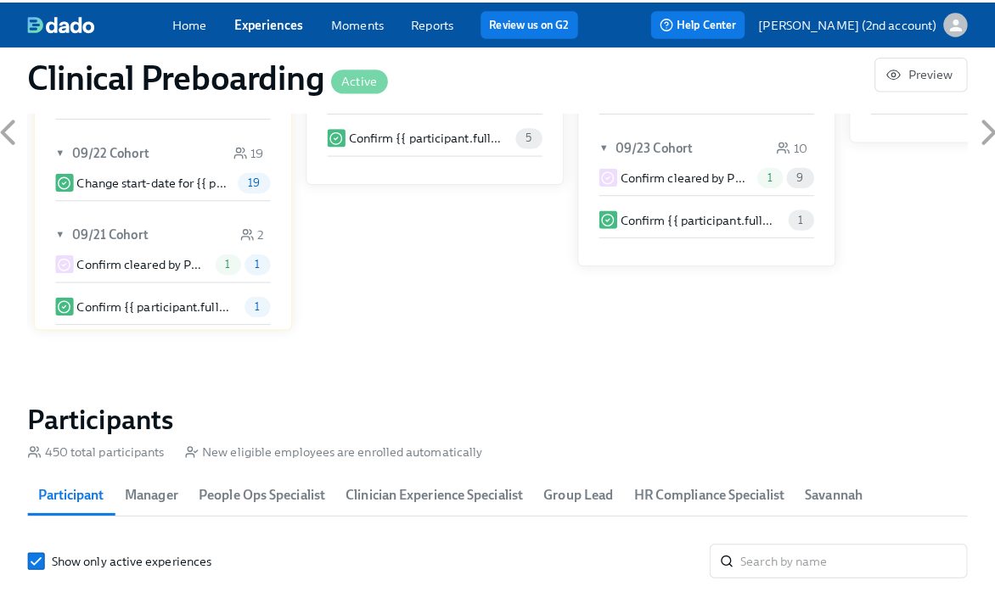
scroll to position [1667, 0]
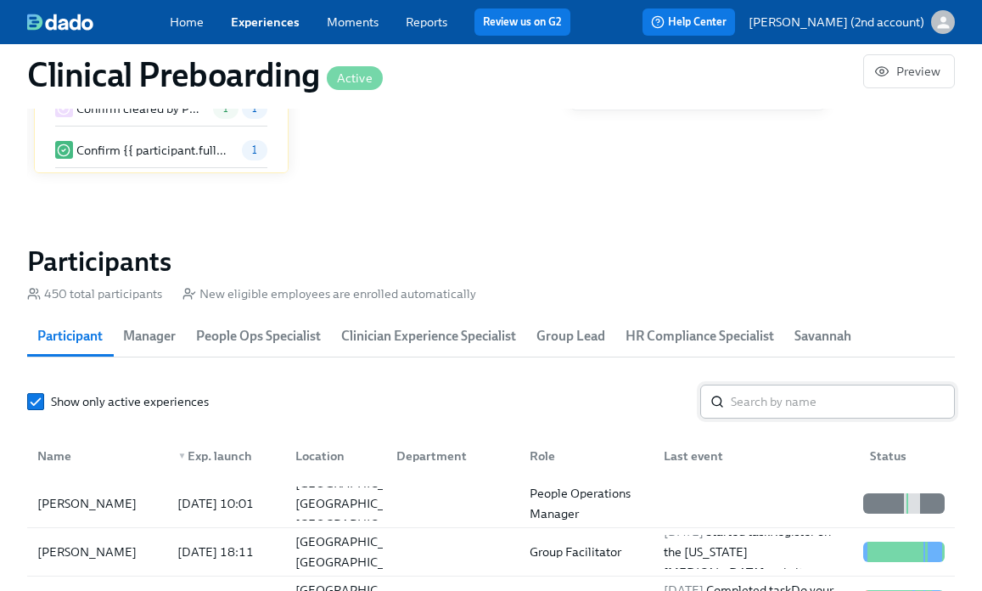
click at [756, 418] on input "search" at bounding box center [843, 401] width 224 height 34
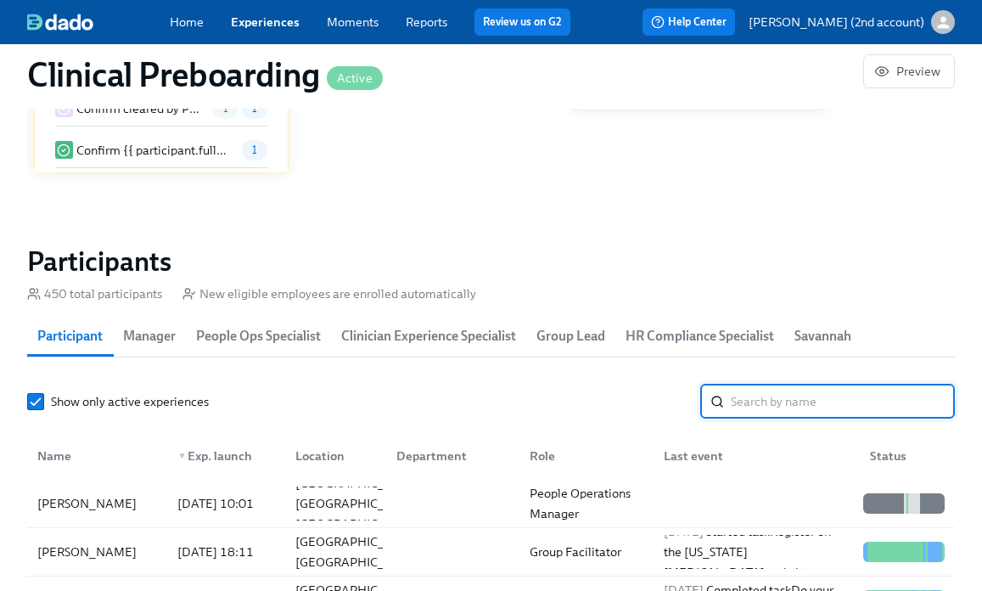
click at [755, 414] on input "search" at bounding box center [843, 401] width 224 height 34
paste input "[PERSON_NAME]"
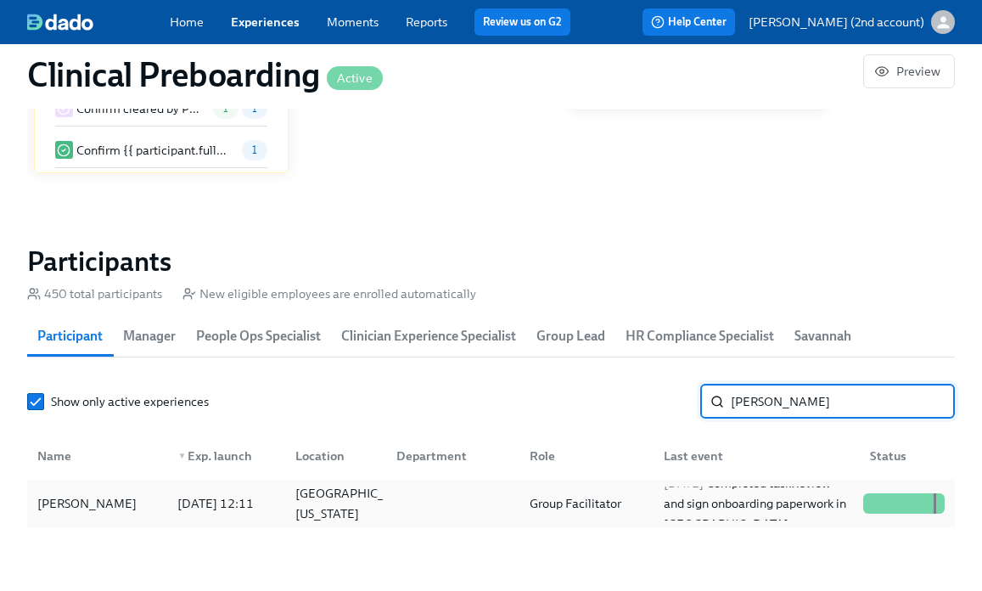
type input "[PERSON_NAME]"
click at [499, 507] on div at bounding box center [449, 503] width 133 height 34
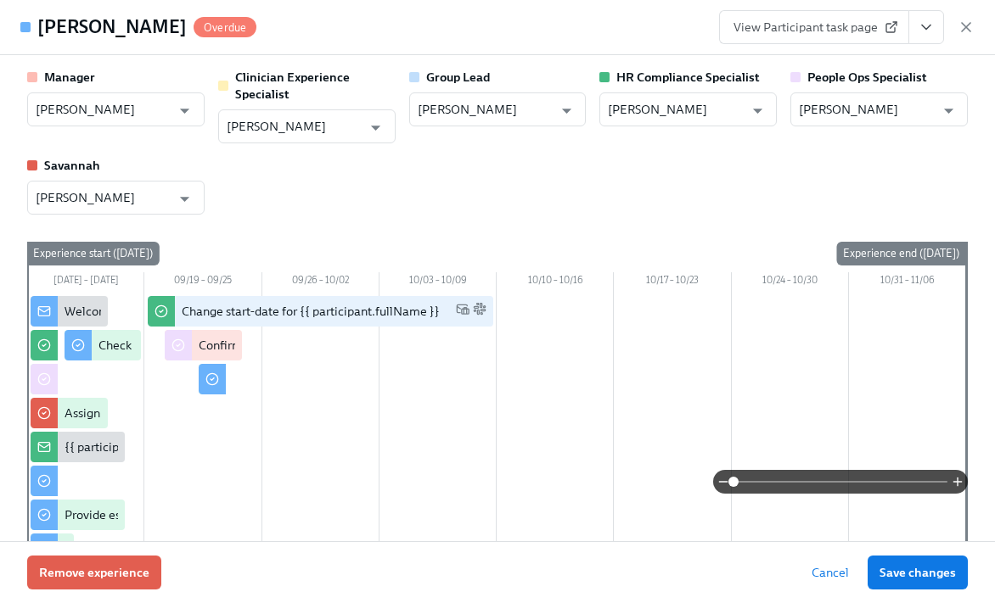
click at [930, 36] on button "View task page" at bounding box center [926, 27] width 36 height 34
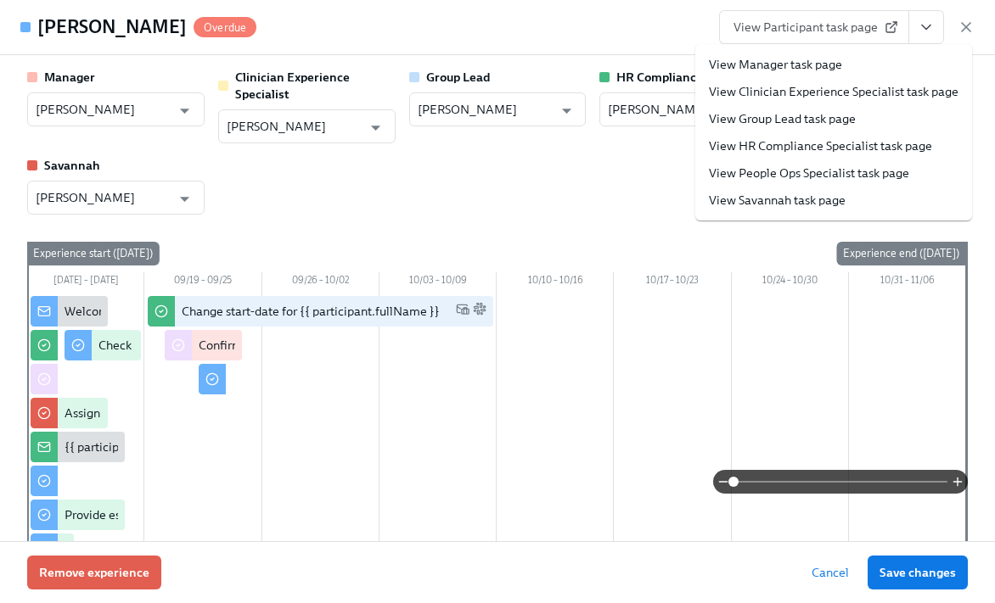
click at [849, 177] on link "View People Ops Specialist task page" at bounding box center [809, 173] width 200 height 17
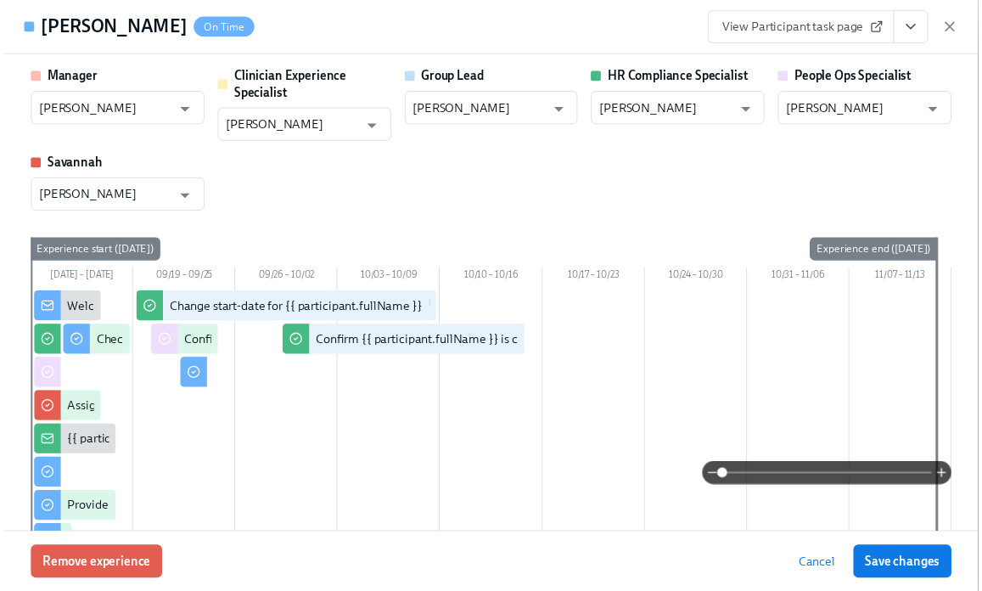
scroll to position [0, 20779]
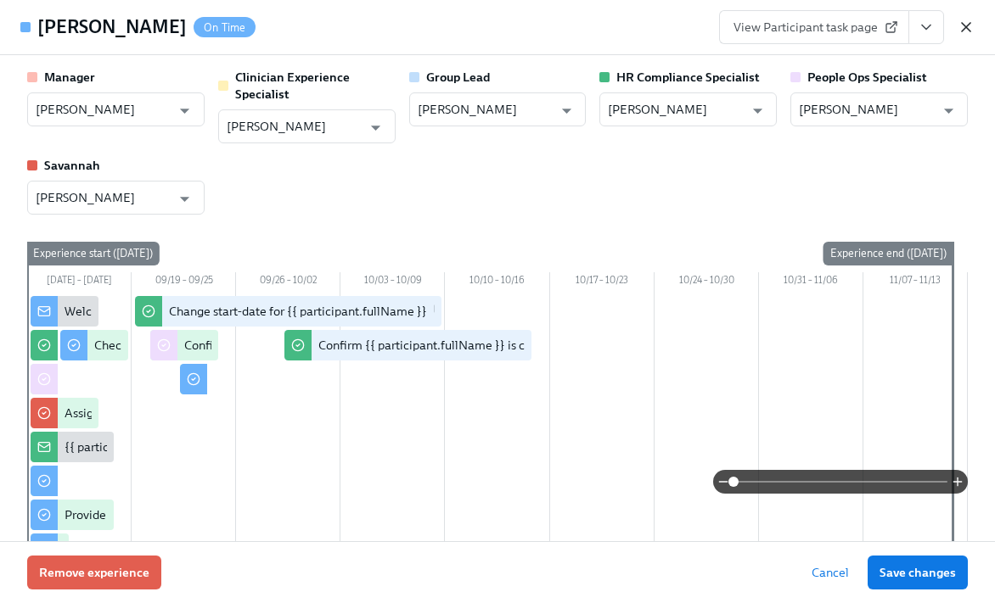
click at [970, 29] on icon "button" at bounding box center [965, 27] width 17 height 17
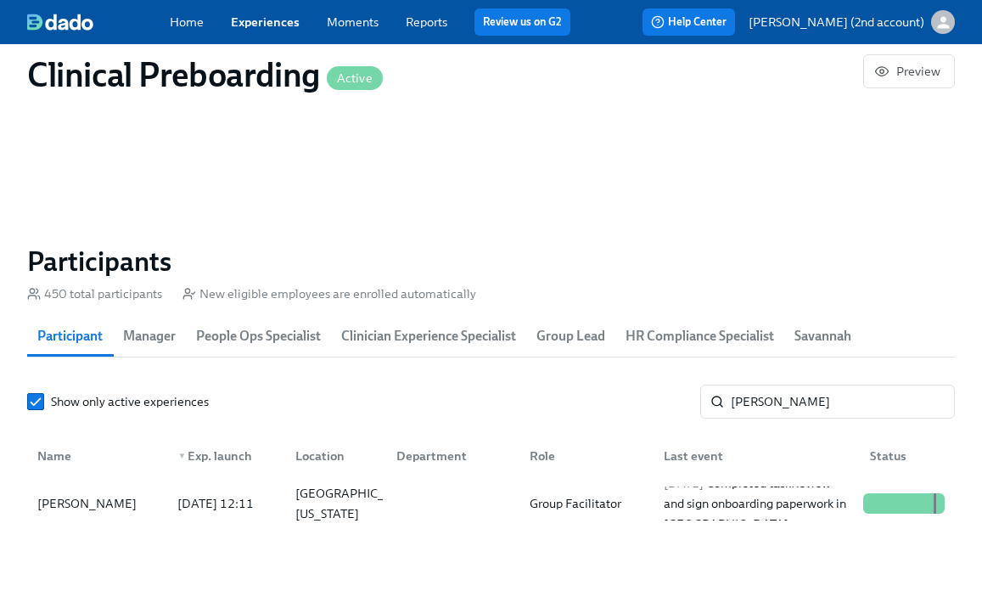
scroll to position [0, 20767]
click at [801, 402] on input "[PERSON_NAME]" at bounding box center [843, 401] width 224 height 34
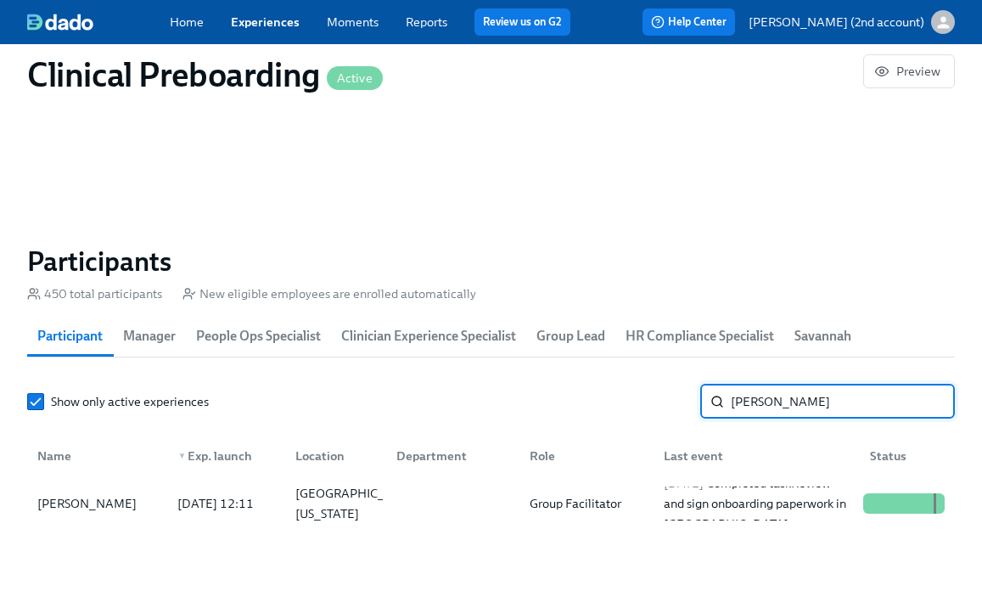
click at [801, 402] on input "[PERSON_NAME]" at bounding box center [843, 401] width 224 height 34
click at [801, 401] on input "[PERSON_NAME]" at bounding box center [843, 401] width 224 height 34
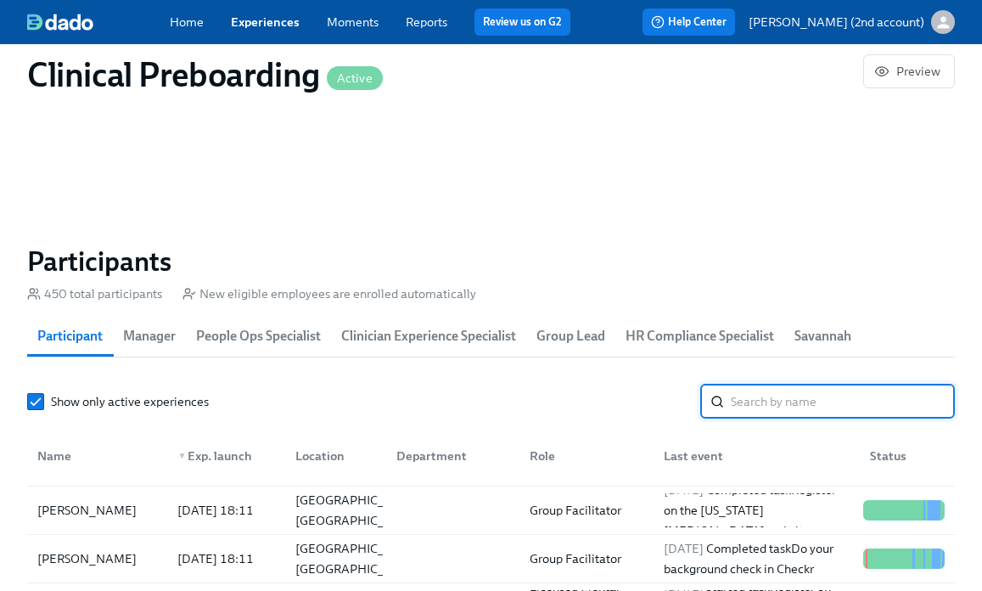
scroll to position [49, 0]
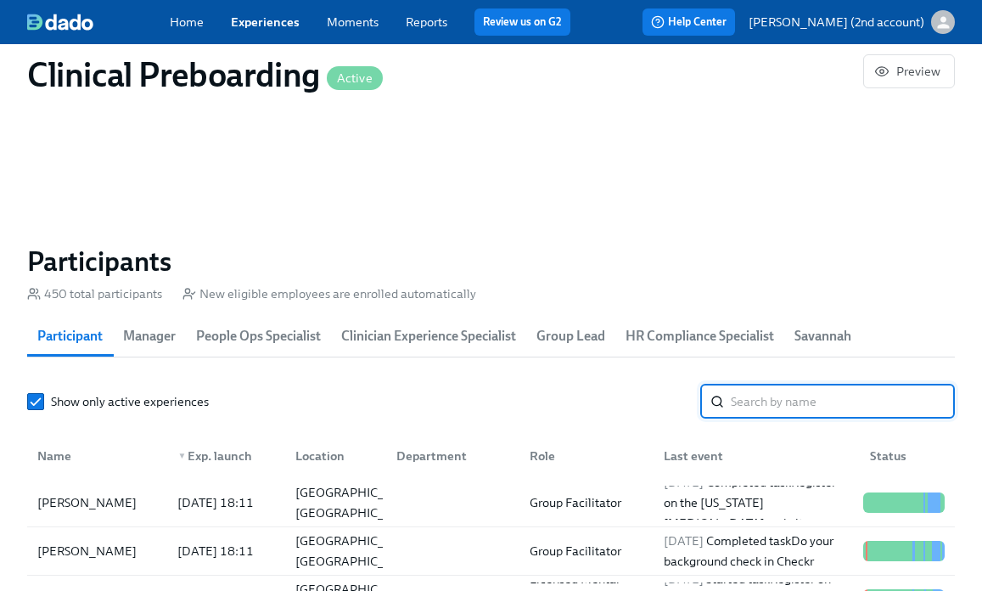
click at [813, 406] on input "search" at bounding box center [843, 401] width 224 height 34
click at [811, 406] on input "search" at bounding box center [843, 401] width 224 height 34
paste input "[PERSON_NAME]"
type input "[PERSON_NAME]"
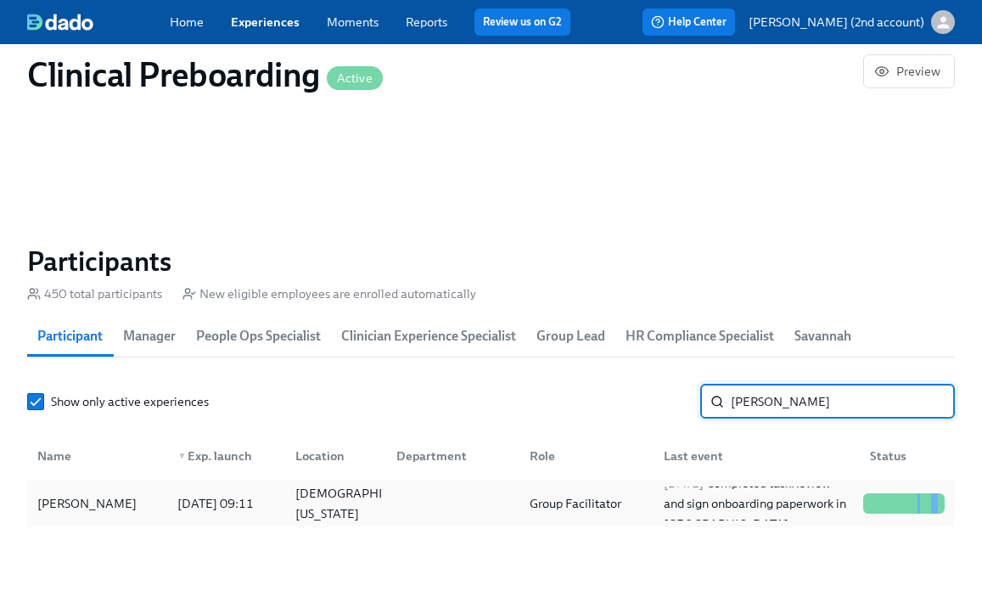
click at [563, 513] on div "Group Facilitator" at bounding box center [575, 503] width 105 height 20
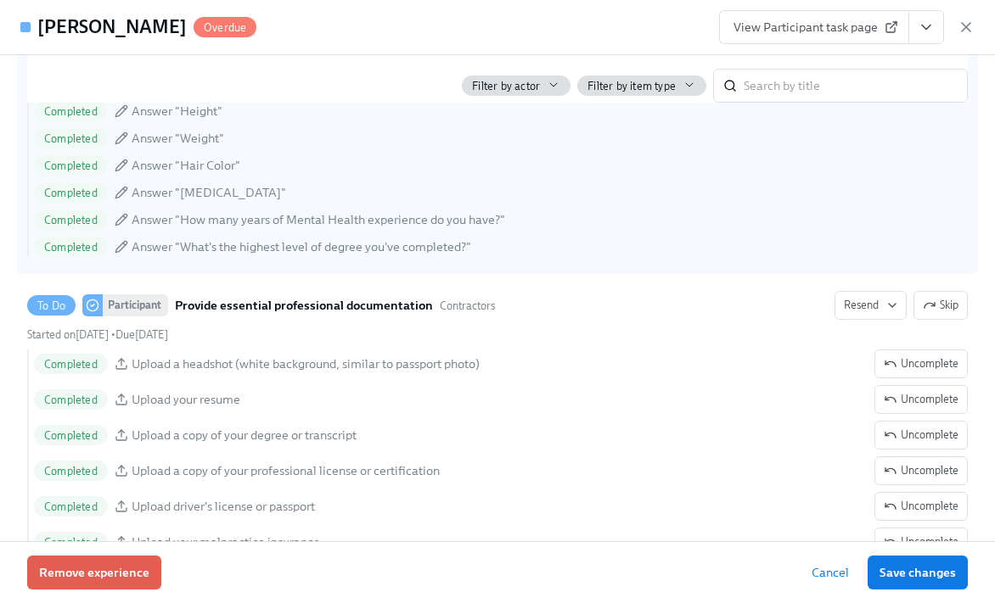
scroll to position [1842, 0]
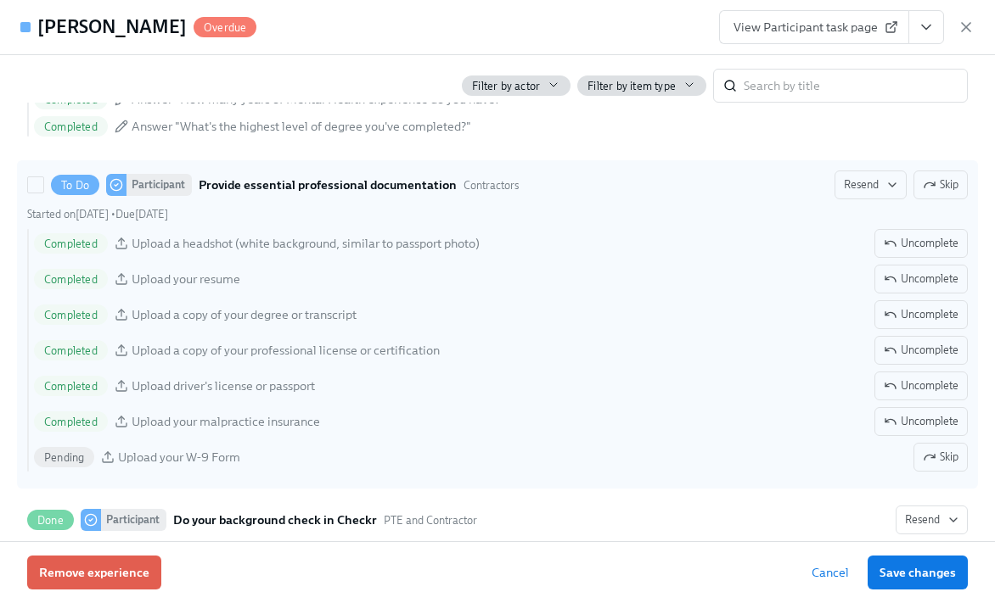
drag, startPoint x: 928, startPoint y: 454, endPoint x: 699, endPoint y: 229, distance: 321.0
click at [614, 347] on div "Completed Upload a headshot (white background, similar to passport photo) Uncom…" at bounding box center [497, 350] width 940 height 243
click at [43, 193] on input "To Do Participant Provide essential professional documentation Contractors Rese…" at bounding box center [35, 184] width 15 height 15
checkbox input "true"
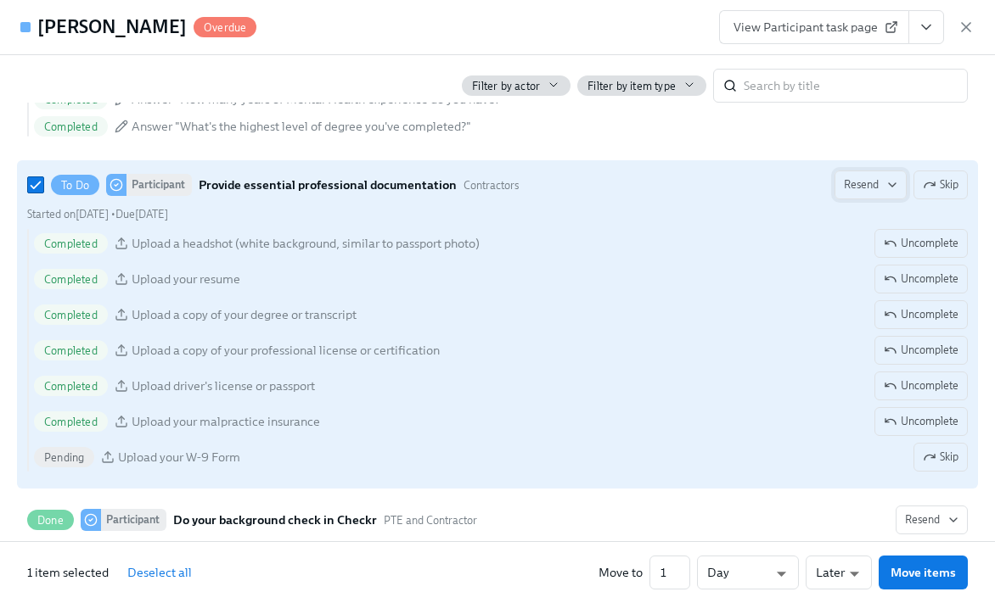
click at [851, 185] on span "Resend" at bounding box center [869, 185] width 53 height 17
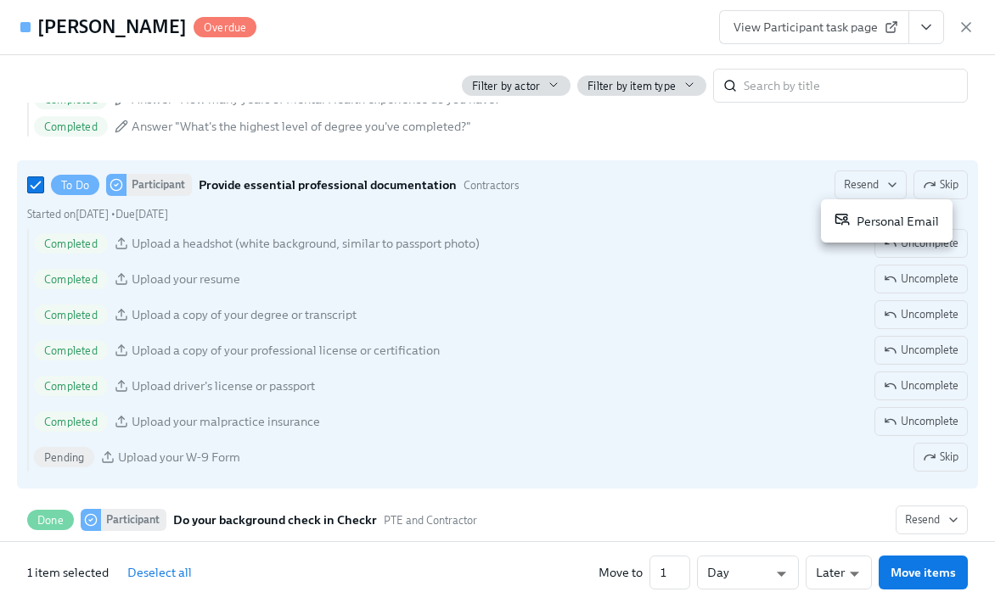
click at [833, 225] on li "Personal Email" at bounding box center [887, 221] width 132 height 30
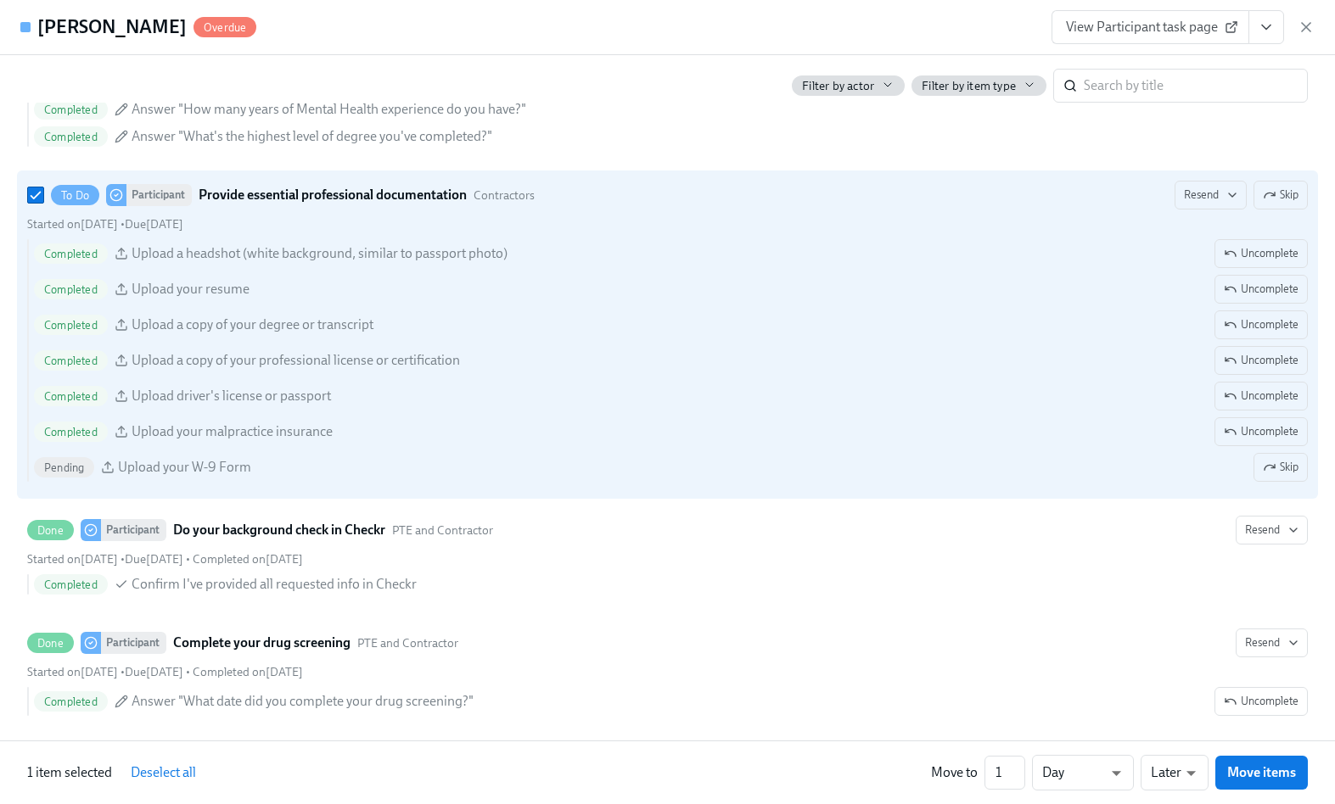
scroll to position [1843, 0]
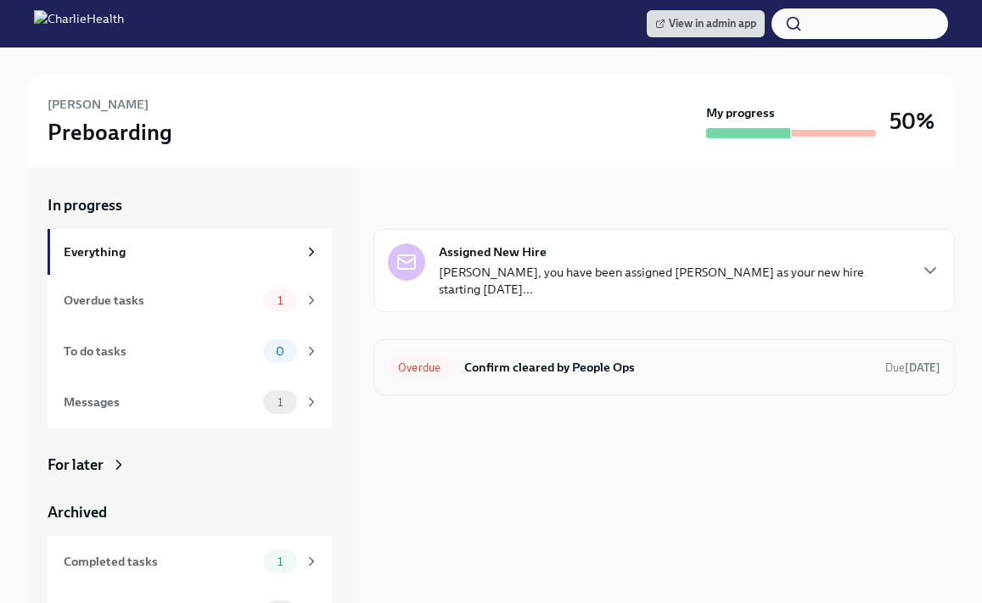
click at [434, 360] on div "Overdue" at bounding box center [419, 367] width 63 height 20
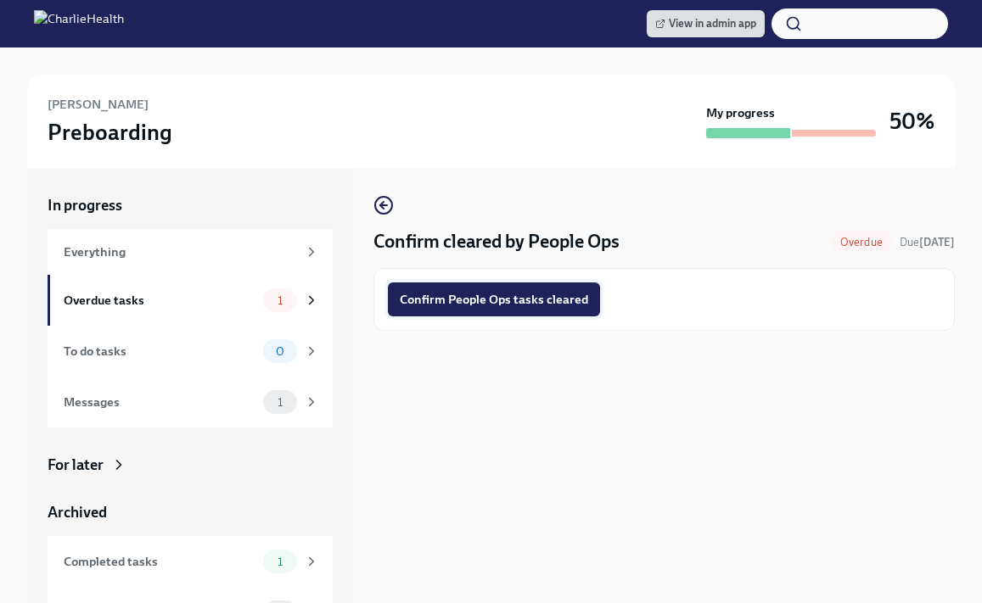
click at [417, 307] on span "Confirm People Ops tasks cleared" at bounding box center [494, 299] width 188 height 17
